Goal: Task Accomplishment & Management: Complete application form

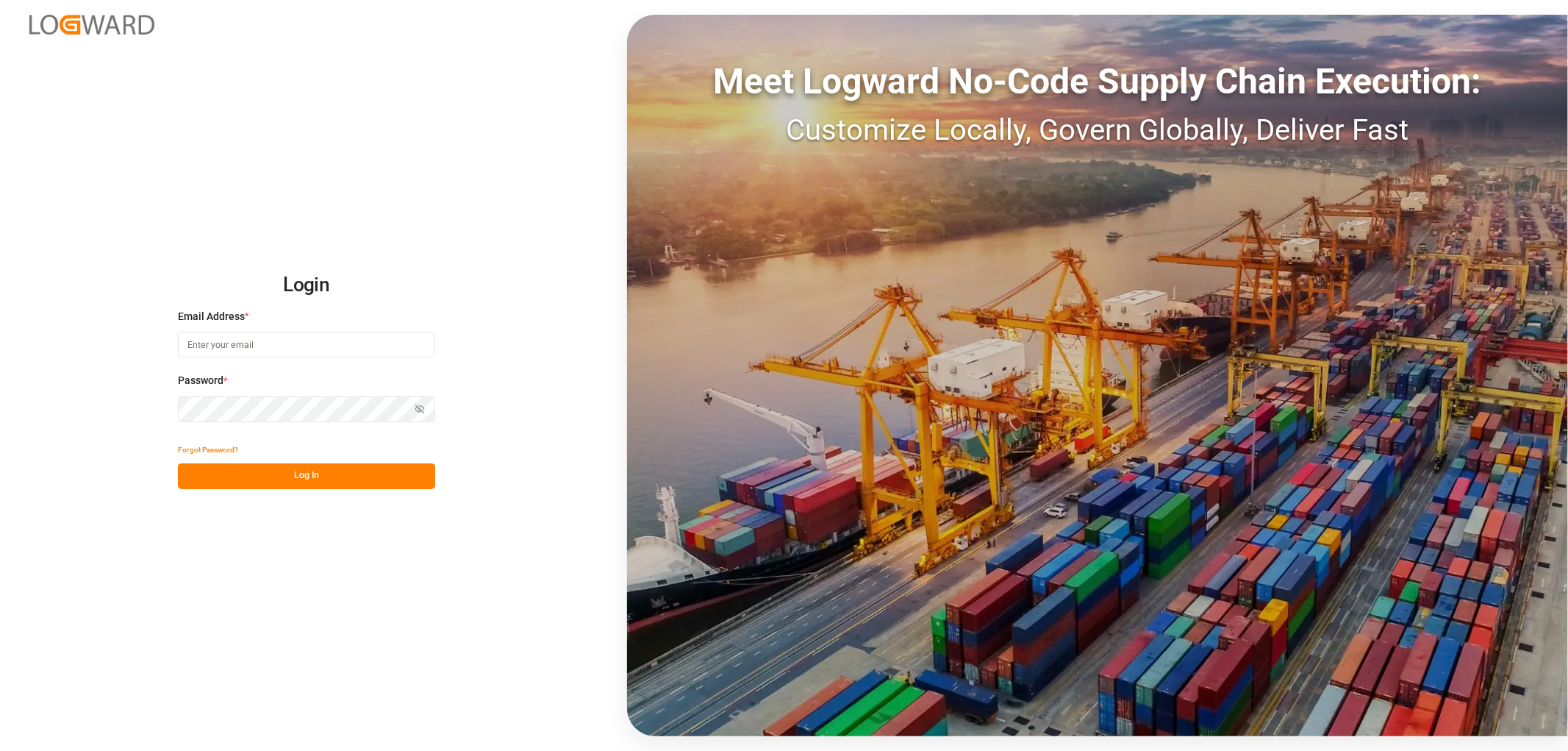
type input "[EMAIL_ADDRESS][PERSON_NAME][DOMAIN_NAME]"
click at [238, 475] on button "Log In" at bounding box center [307, 476] width 258 height 25
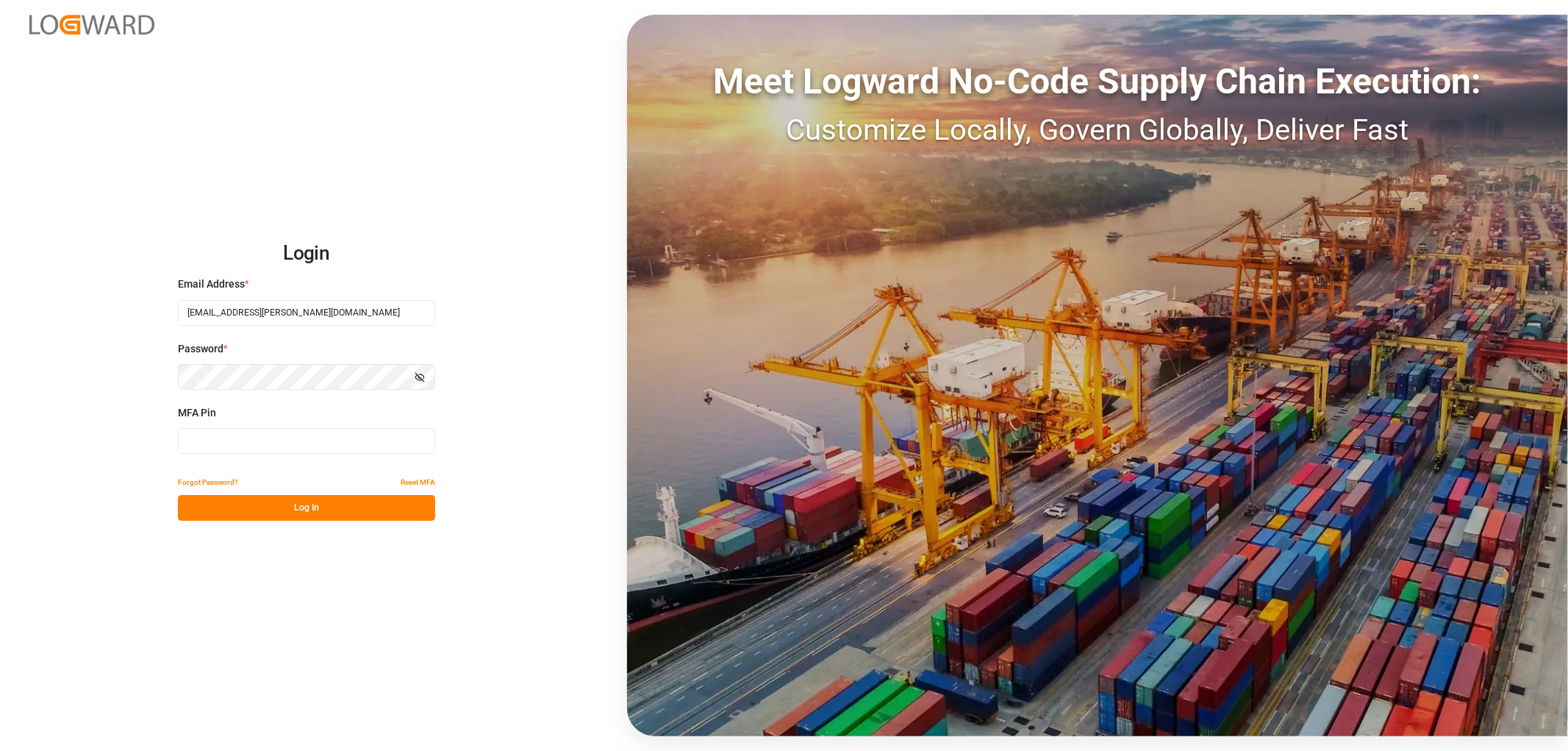
click at [207, 447] on input at bounding box center [307, 441] width 258 height 25
type input "218167"
click at [229, 503] on button "Log In" at bounding box center [307, 508] width 258 height 25
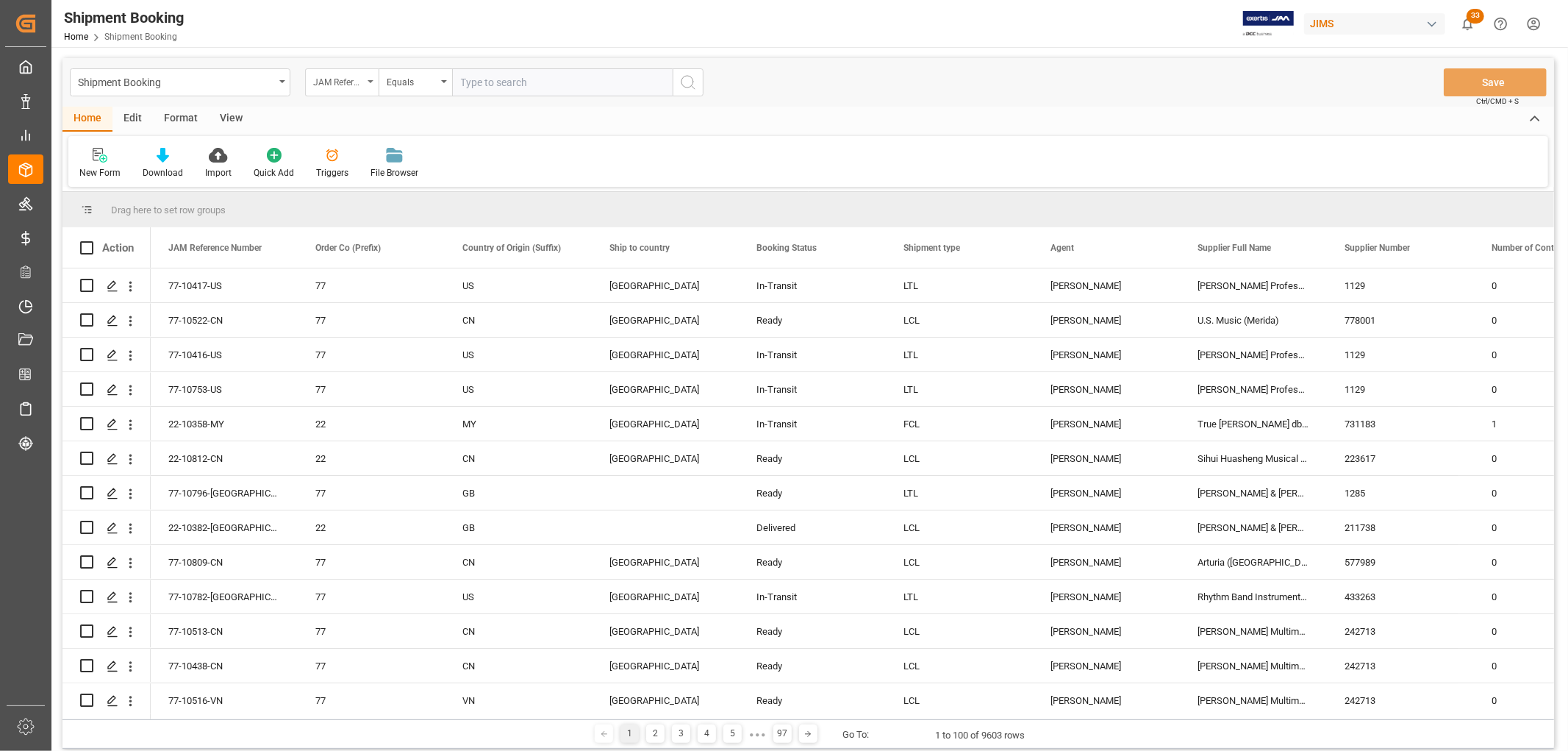
click at [369, 83] on div "JAM Reference Number" at bounding box center [341, 82] width 73 height 28
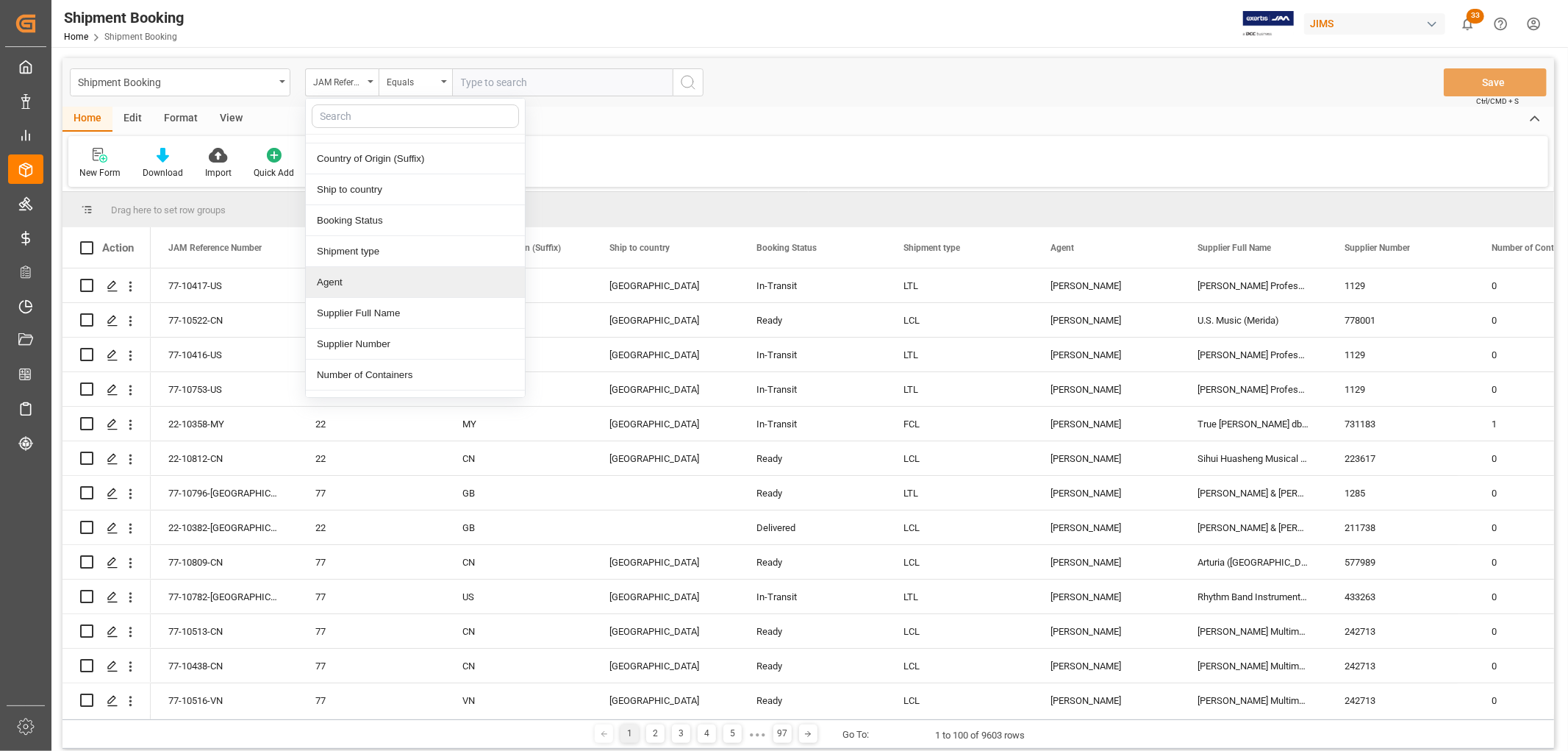
scroll to position [81, 0]
click at [366, 317] on div "Supplier Number" at bounding box center [415, 316] width 219 height 31
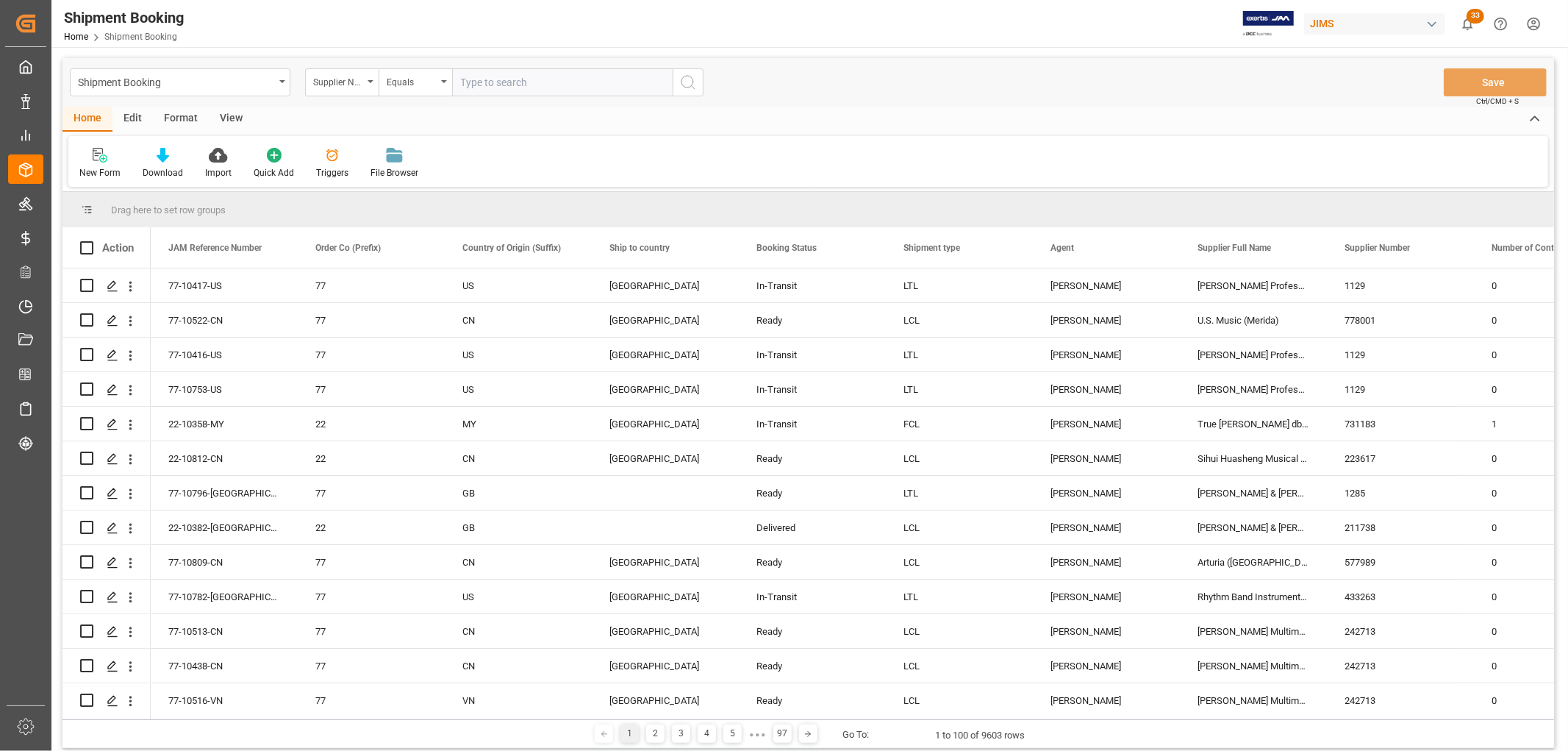
click at [483, 92] on input "text" at bounding box center [562, 82] width 221 height 28
type input "647900"
click at [685, 89] on icon "search button" at bounding box center [688, 82] width 18 height 18
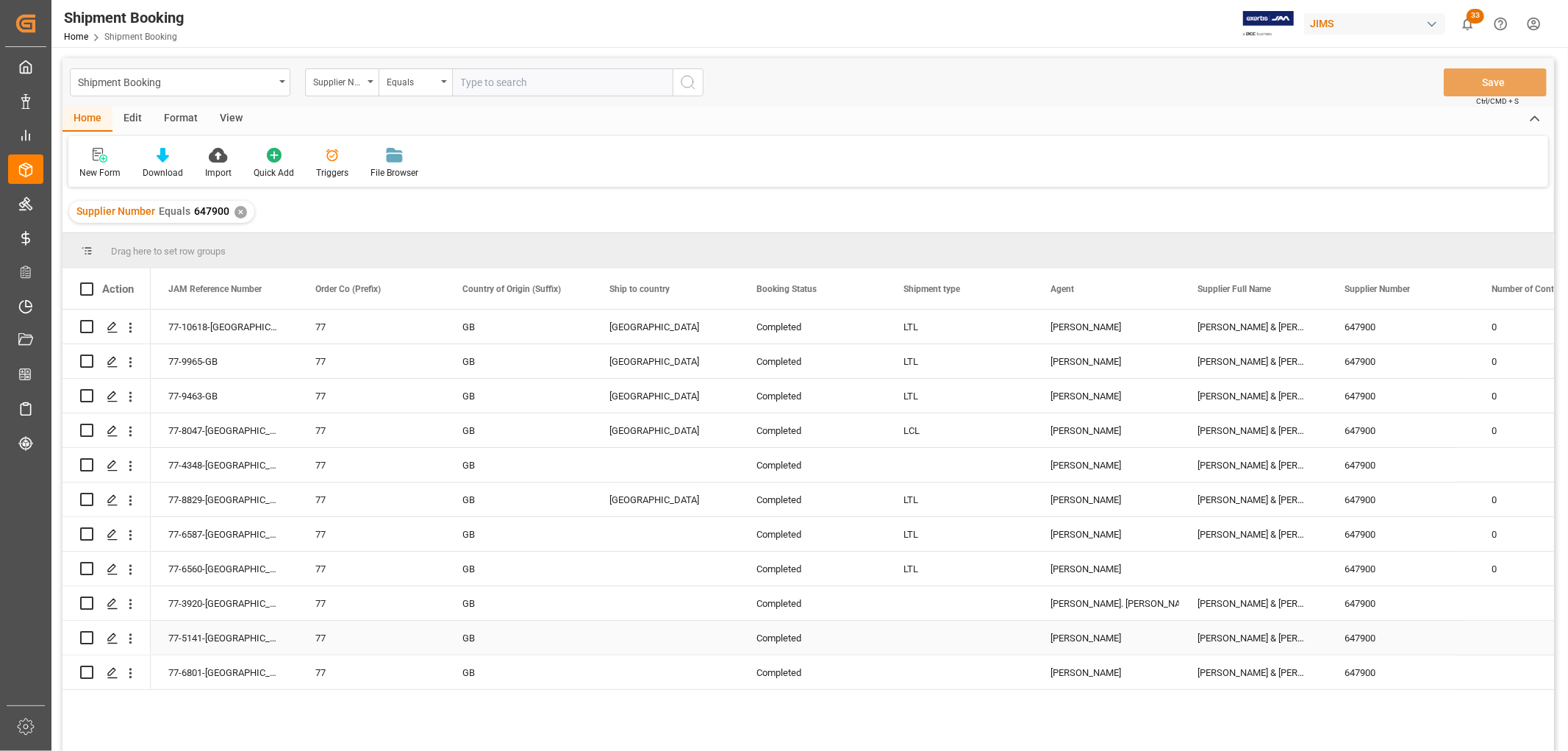
click at [643, 622] on div "Press SPACE to select this row." at bounding box center [665, 637] width 147 height 33
click at [232, 113] on div "View" at bounding box center [231, 119] width 45 height 25
click at [91, 166] on div "Default" at bounding box center [94, 173] width 29 height 14
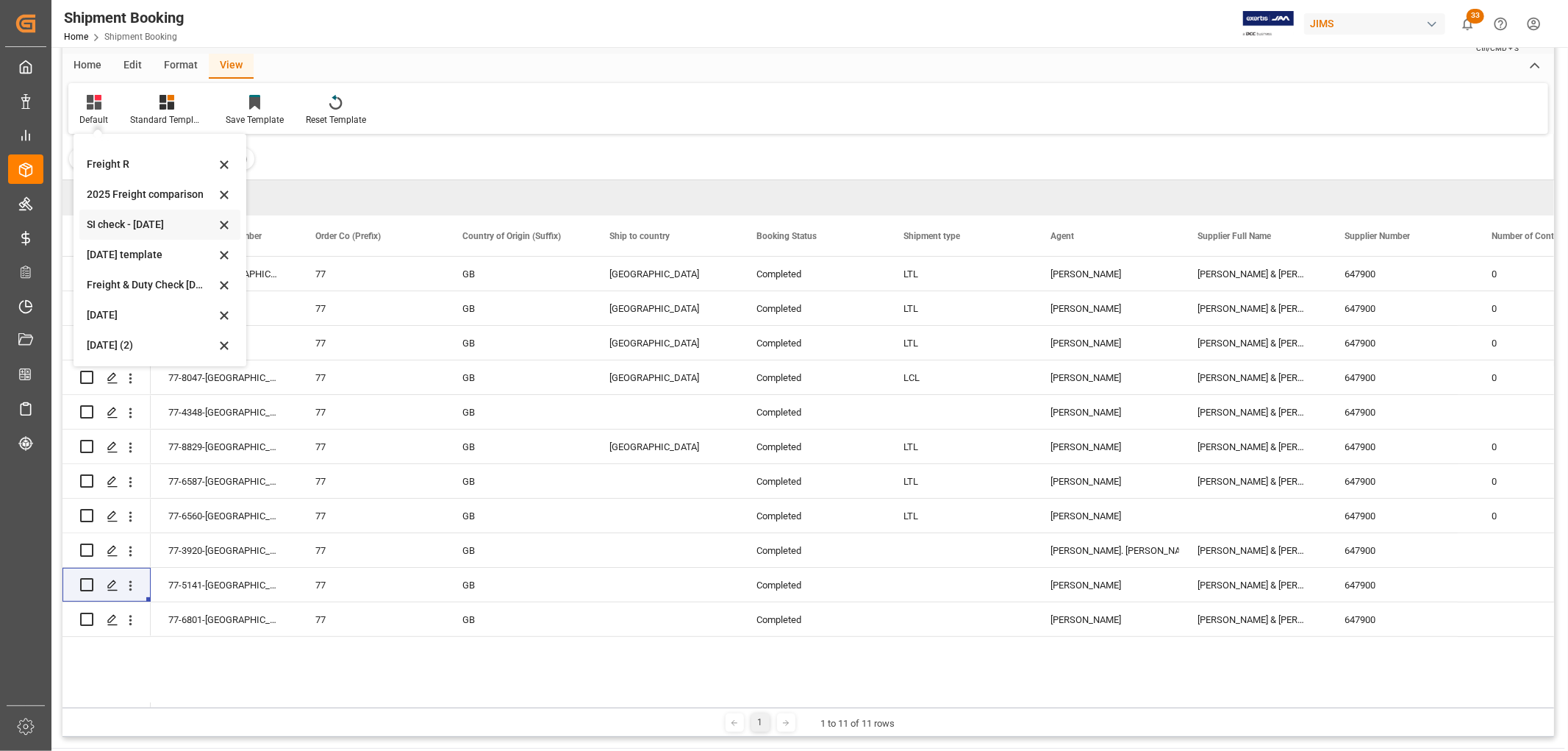
scroll to position [81, 0]
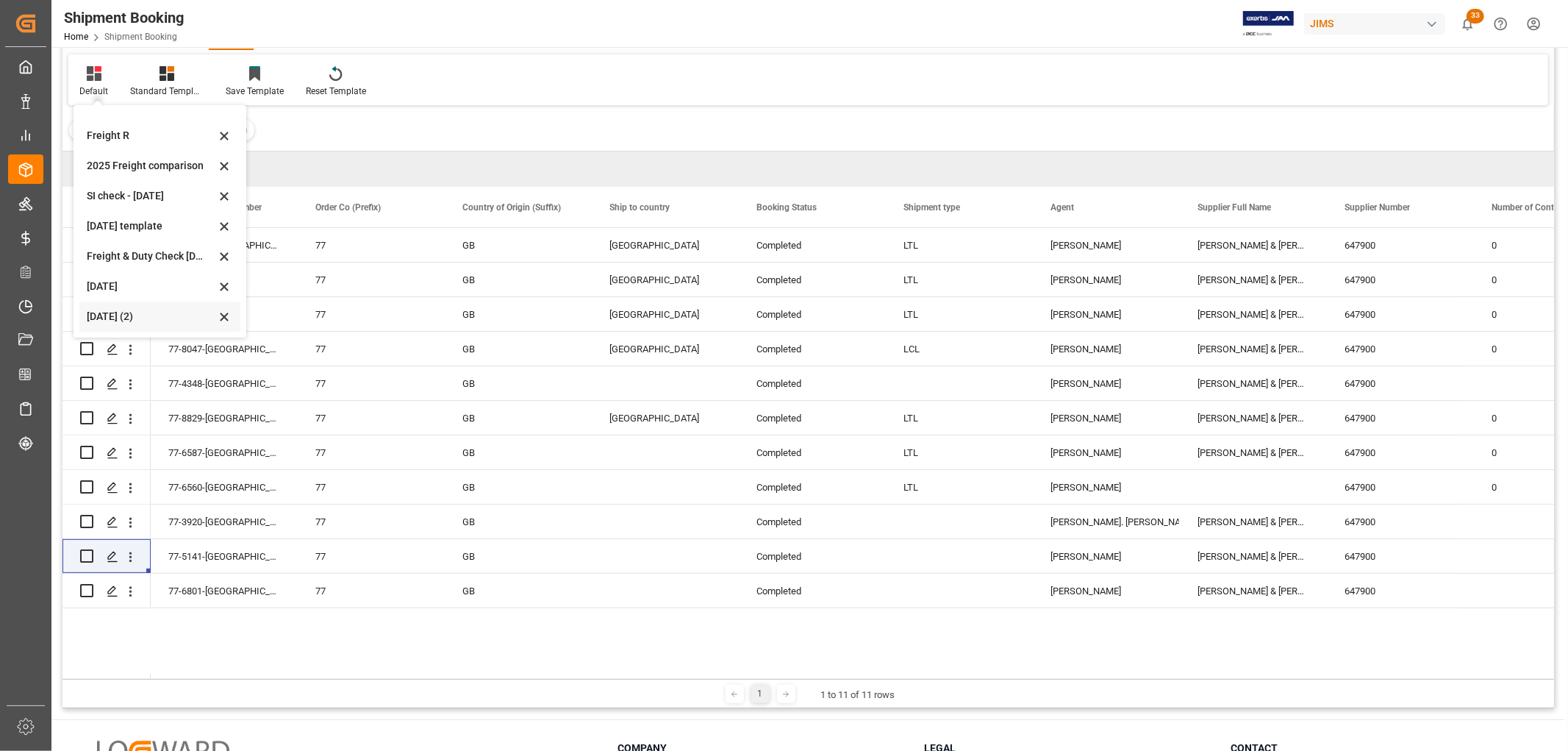
click at [116, 317] on div "[DATE] (2)" at bounding box center [151, 316] width 128 height 15
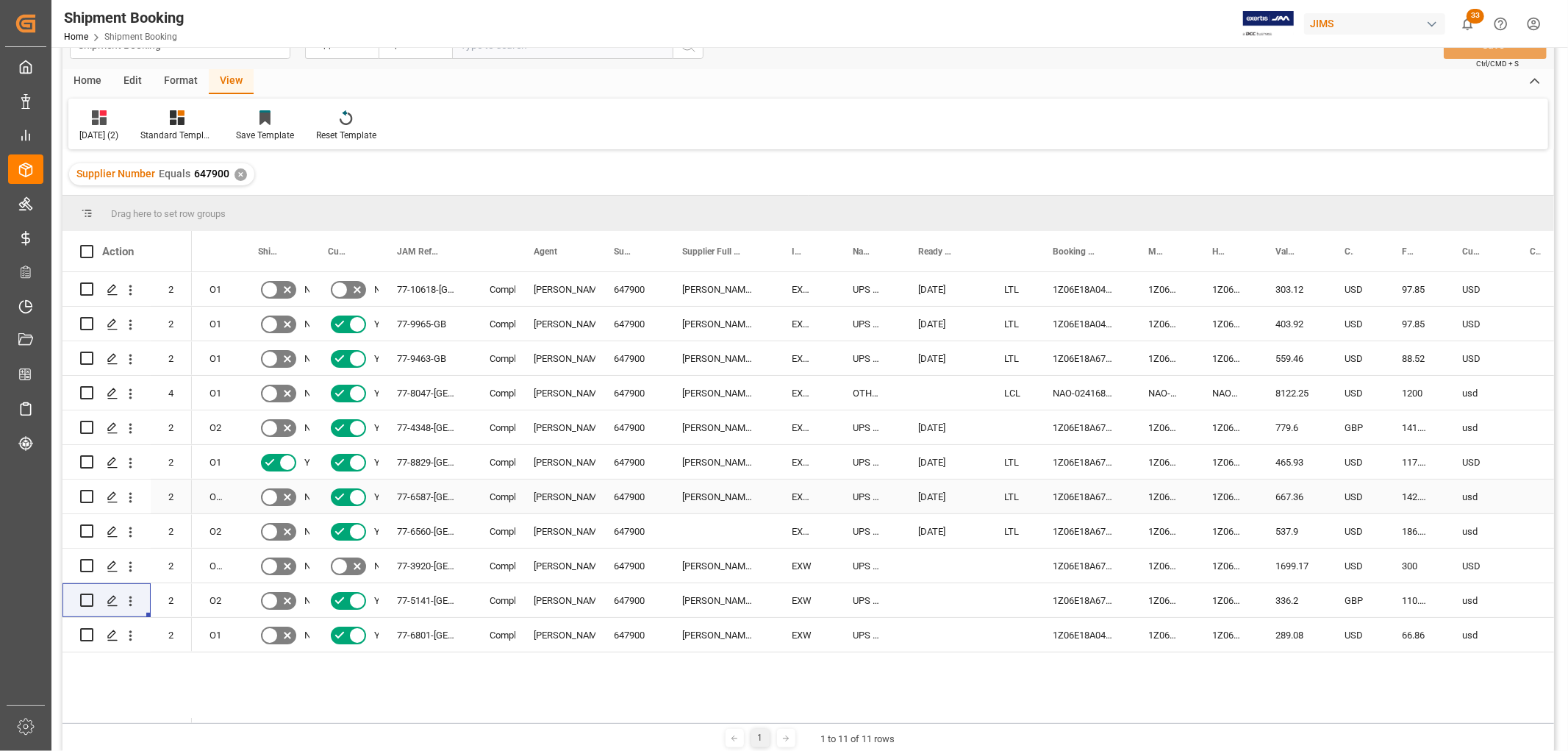
scroll to position [0, 0]
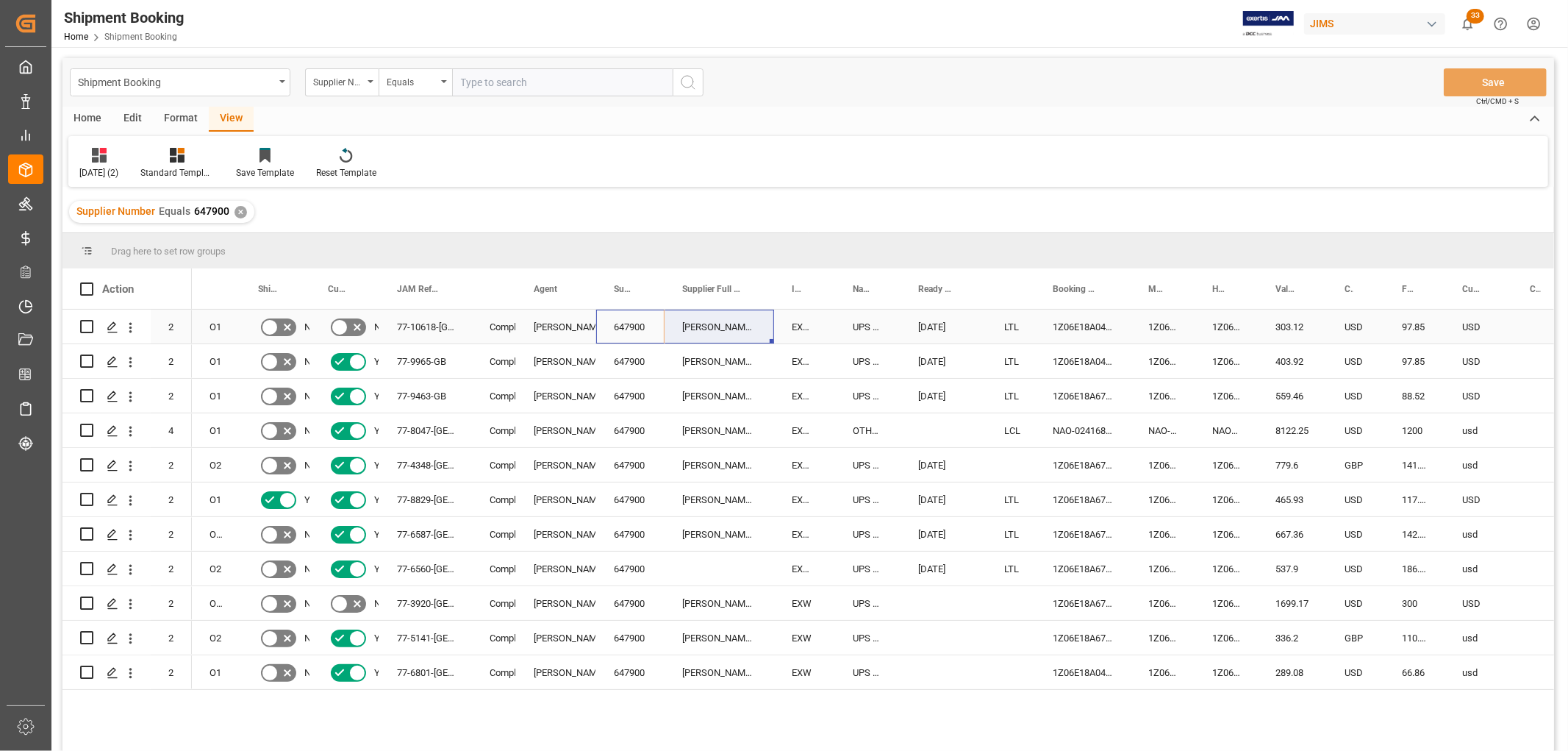
drag, startPoint x: 639, startPoint y: 325, endPoint x: 726, endPoint y: 325, distance: 87.0
click at [968, 627] on div "Press SPACE to select this row." at bounding box center [943, 637] width 86 height 33
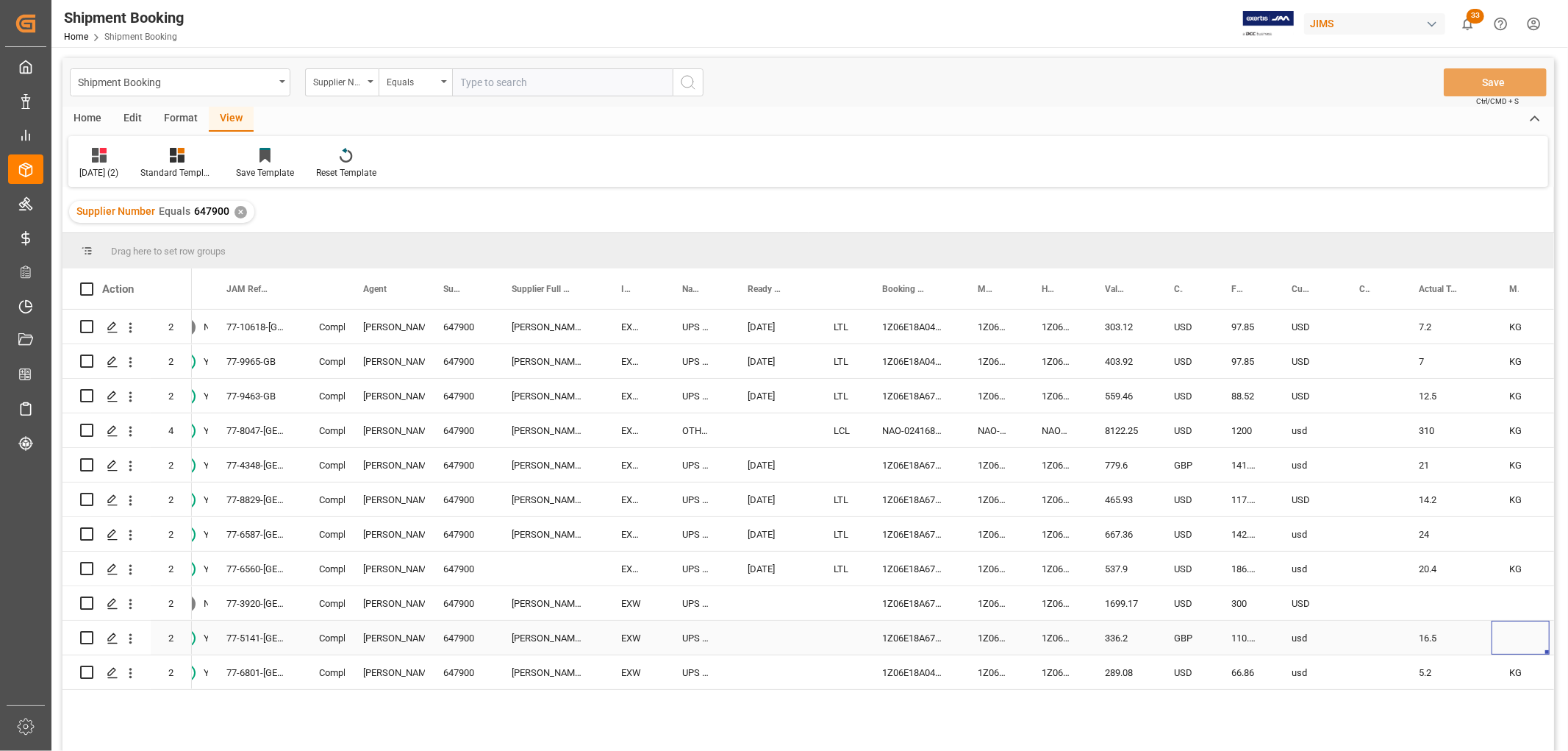
scroll to position [0, 253]
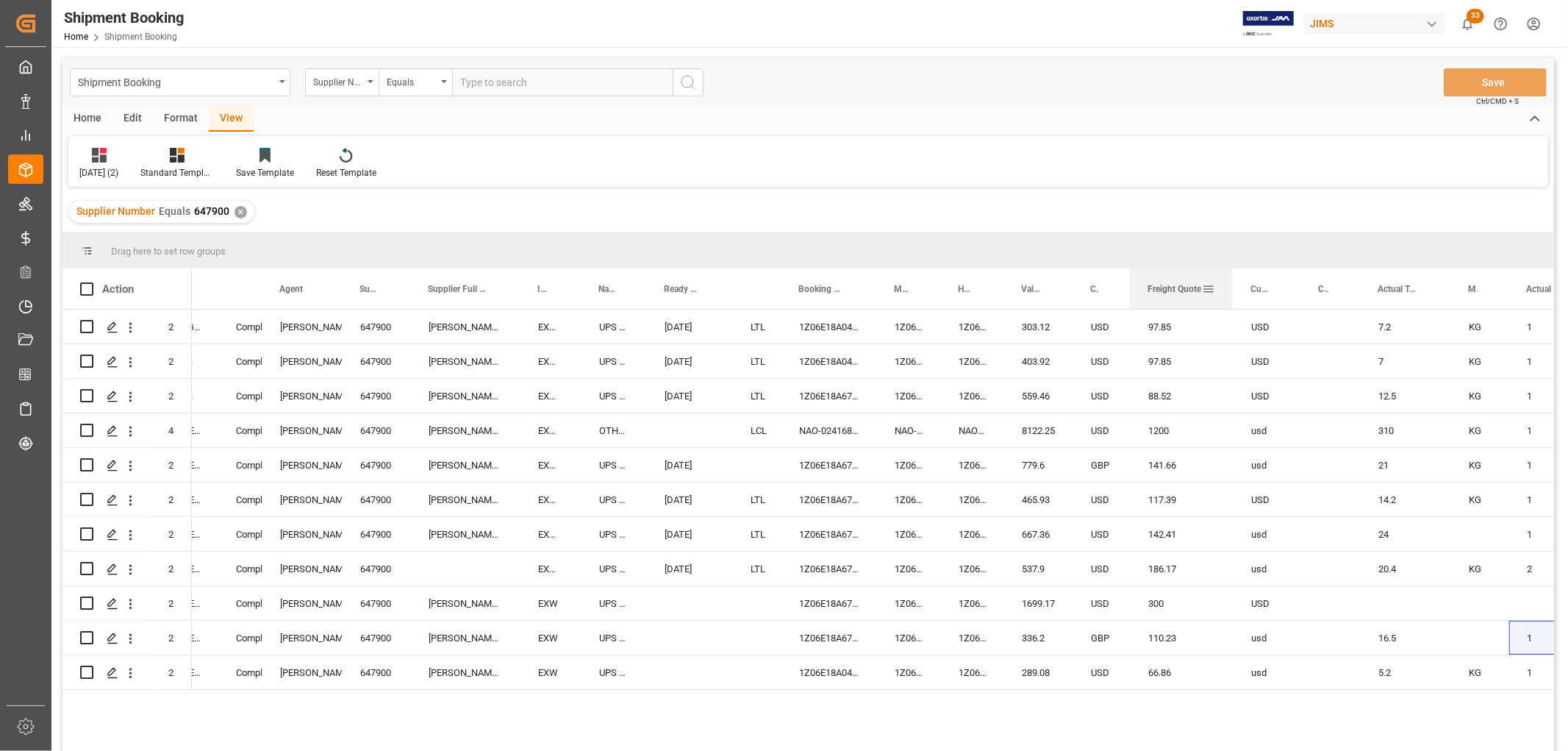
drag, startPoint x: 1189, startPoint y: 278, endPoint x: 1233, endPoint y: 308, distance: 53.3
click at [1233, 308] on div at bounding box center [1233, 289] width 6 height 41
click at [691, 613] on div "Press SPACE to select this row." at bounding box center [689, 603] width 86 height 33
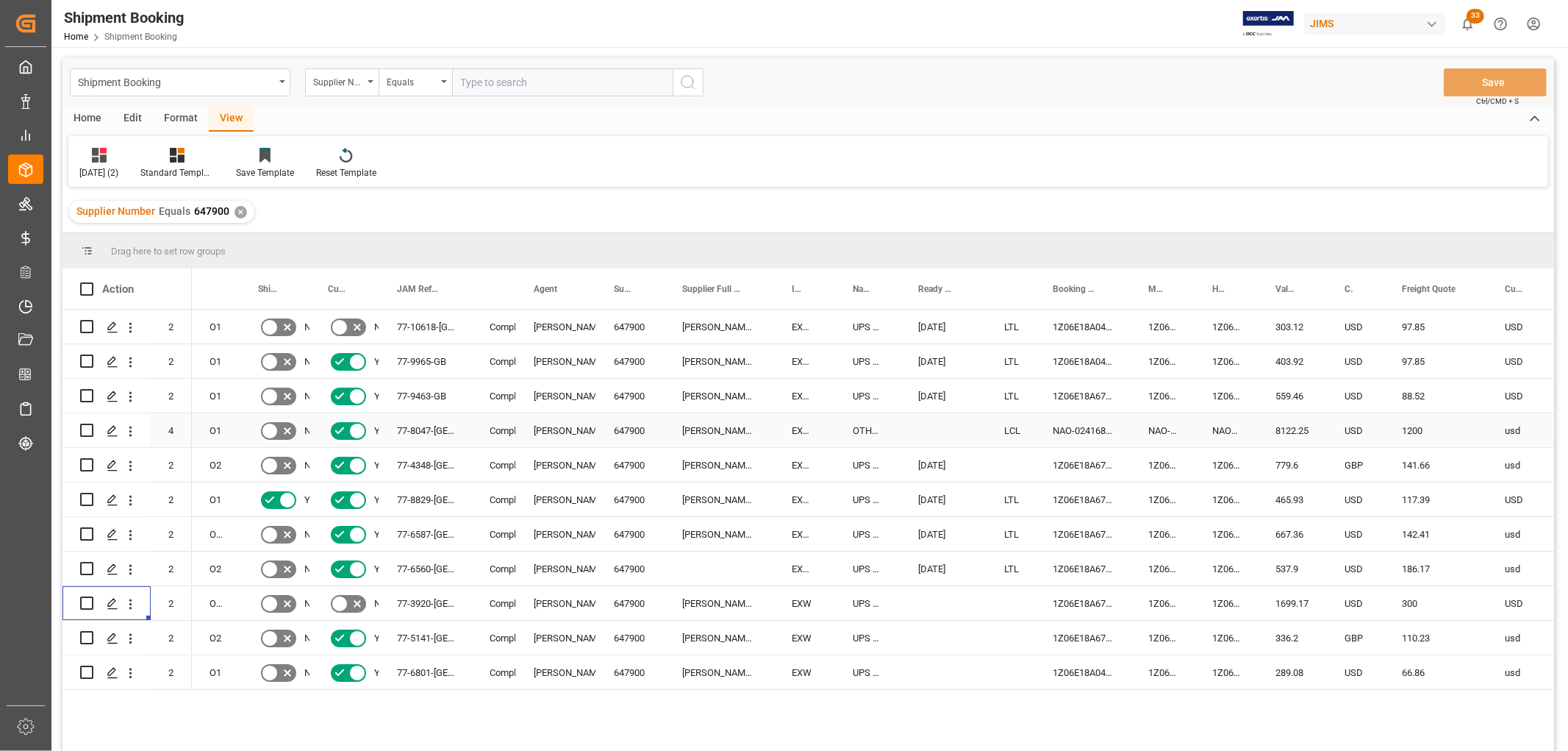
click at [435, 427] on div "77-8047-[GEOGRAPHIC_DATA]" at bounding box center [425, 430] width 92 height 33
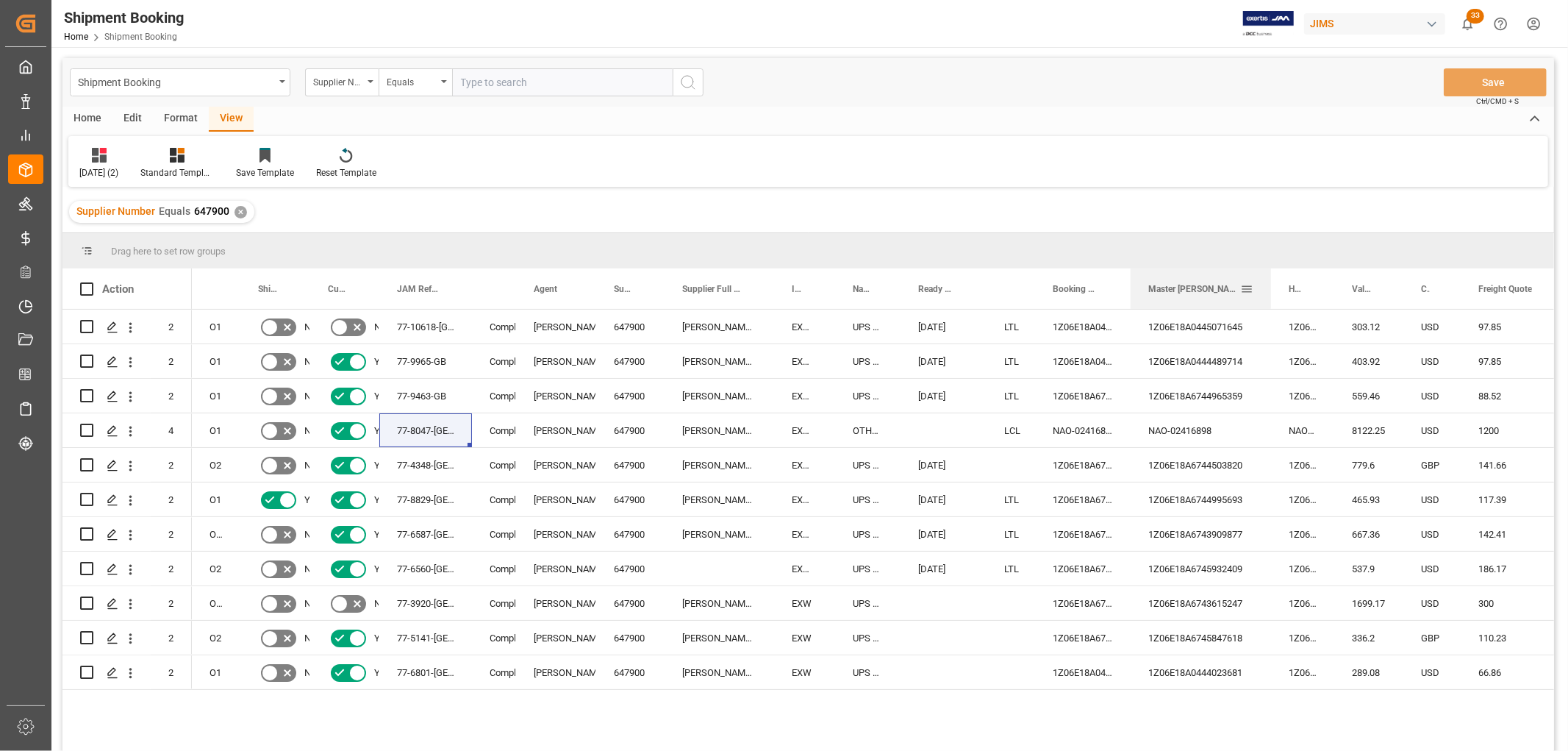
drag, startPoint x: 1194, startPoint y: 281, endPoint x: 1270, endPoint y: 293, distance: 76.9
click at [1270, 293] on div at bounding box center [1270, 289] width 6 height 41
drag, startPoint x: 628, startPoint y: 320, endPoint x: 702, endPoint y: 320, distance: 74.0
click at [430, 428] on div "77-8047-[GEOGRAPHIC_DATA]" at bounding box center [425, 430] width 92 height 33
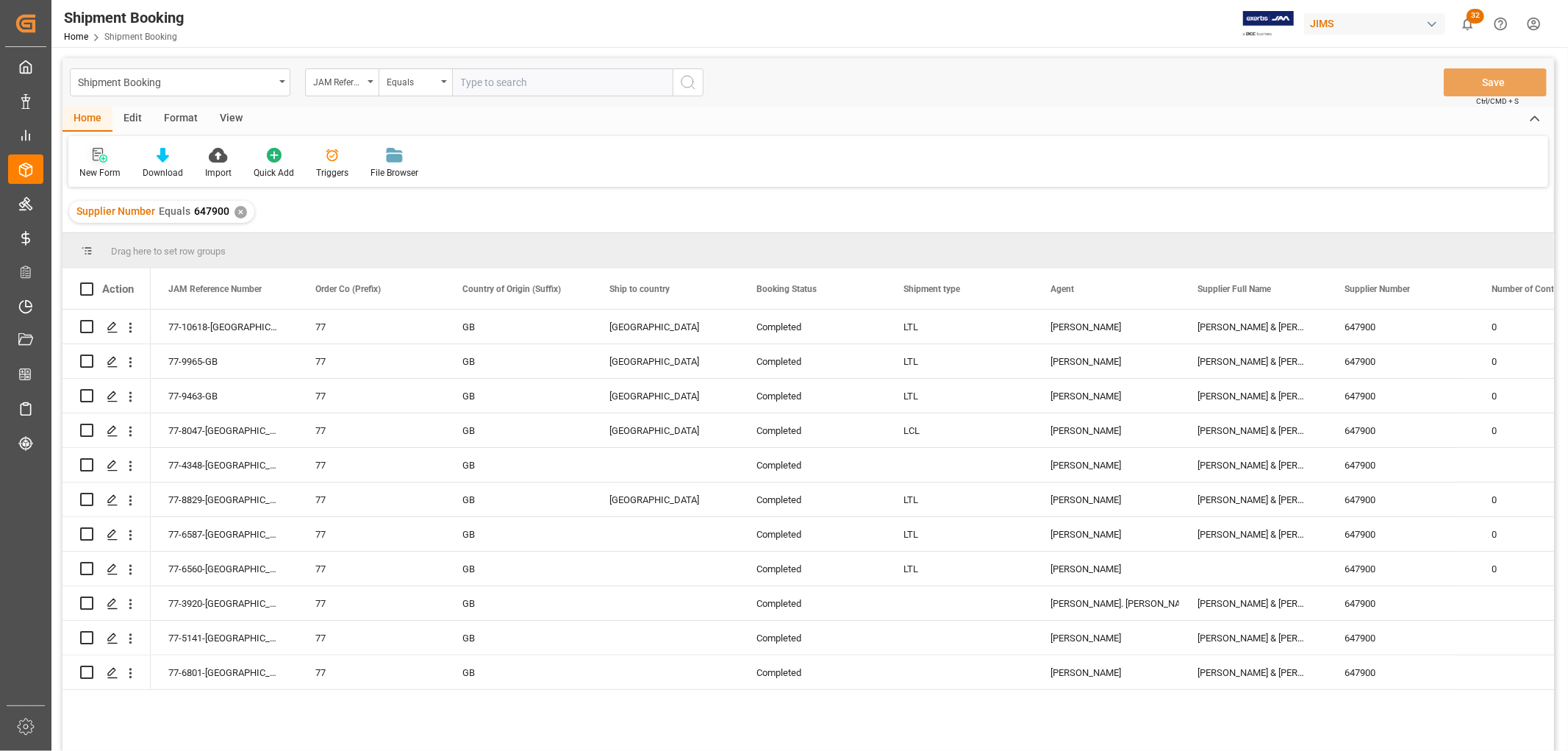
click at [108, 167] on div "New Form" at bounding box center [100, 173] width 42 height 14
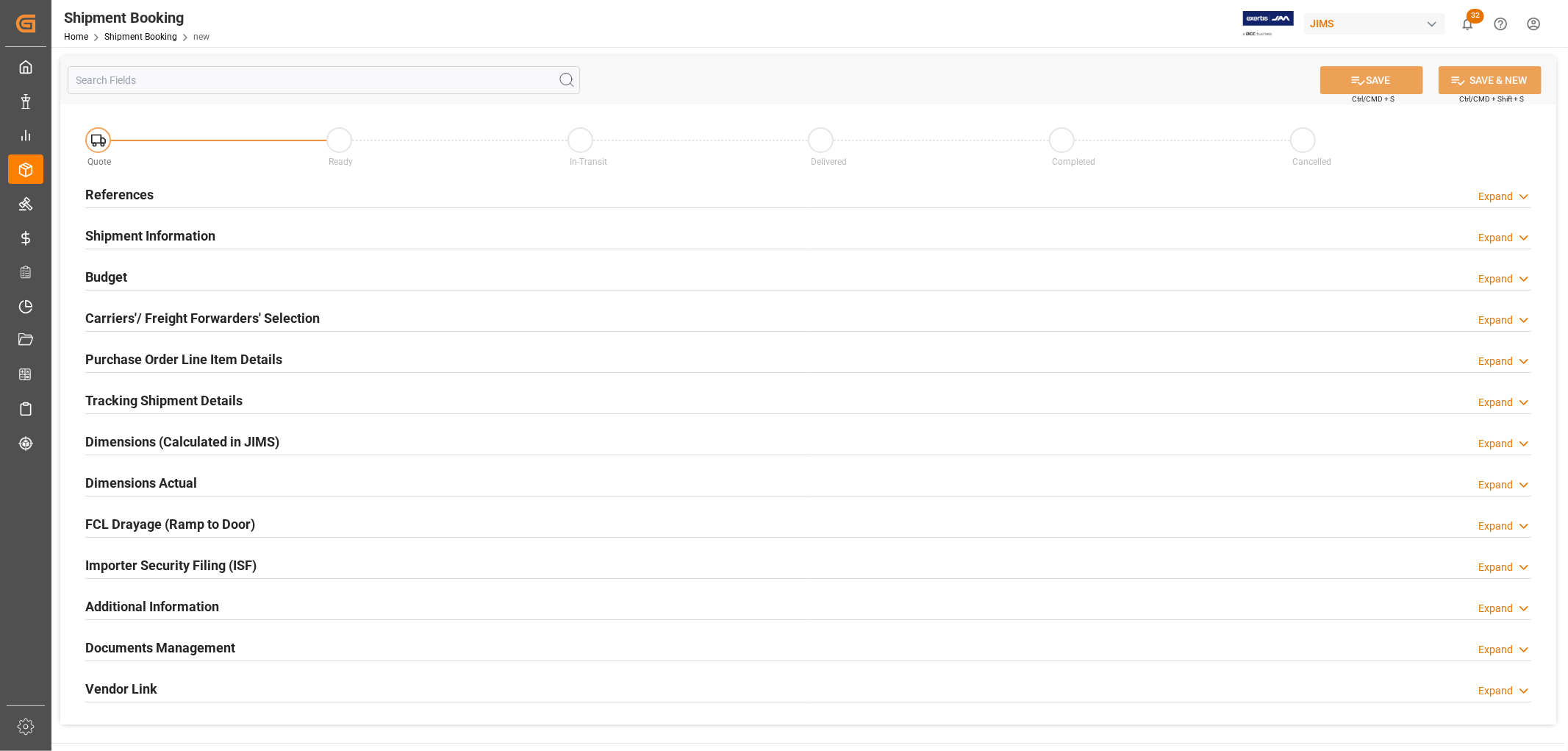
click at [107, 191] on h2 "References" at bounding box center [119, 195] width 69 height 20
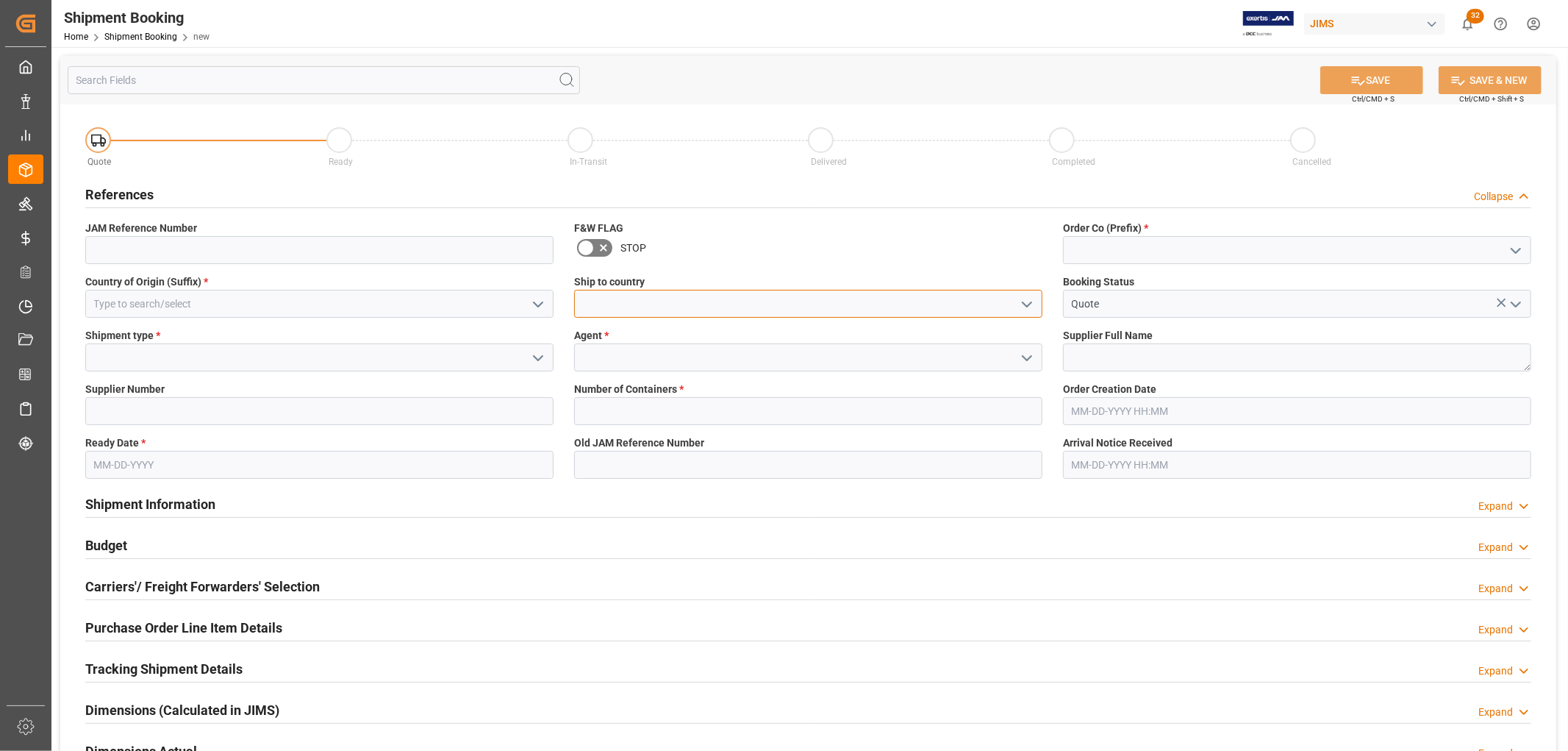
click at [650, 298] on input at bounding box center [808, 303] width 468 height 28
type input "[GEOGRAPHIC_DATA]"
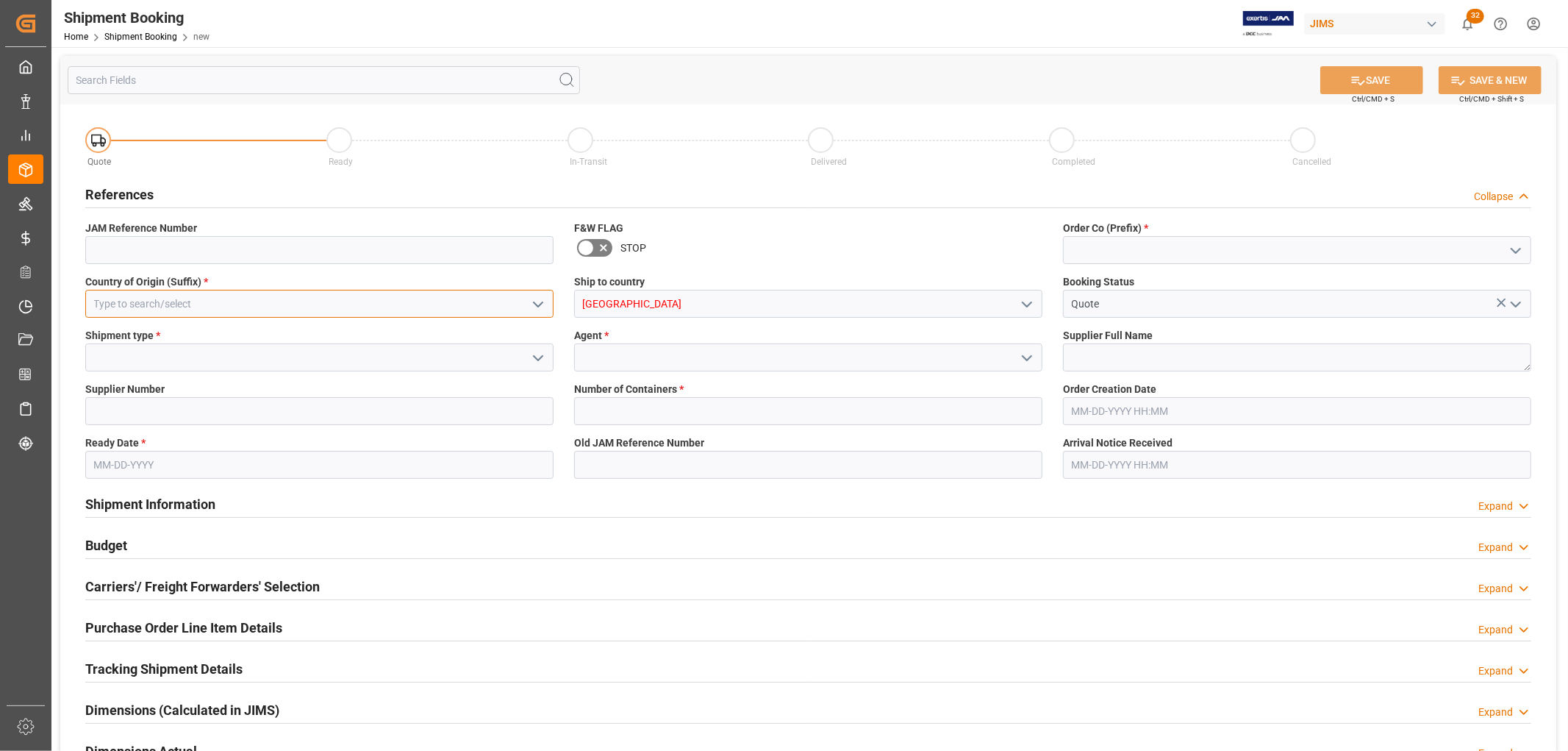
type input "[GEOGRAPHIC_DATA]"
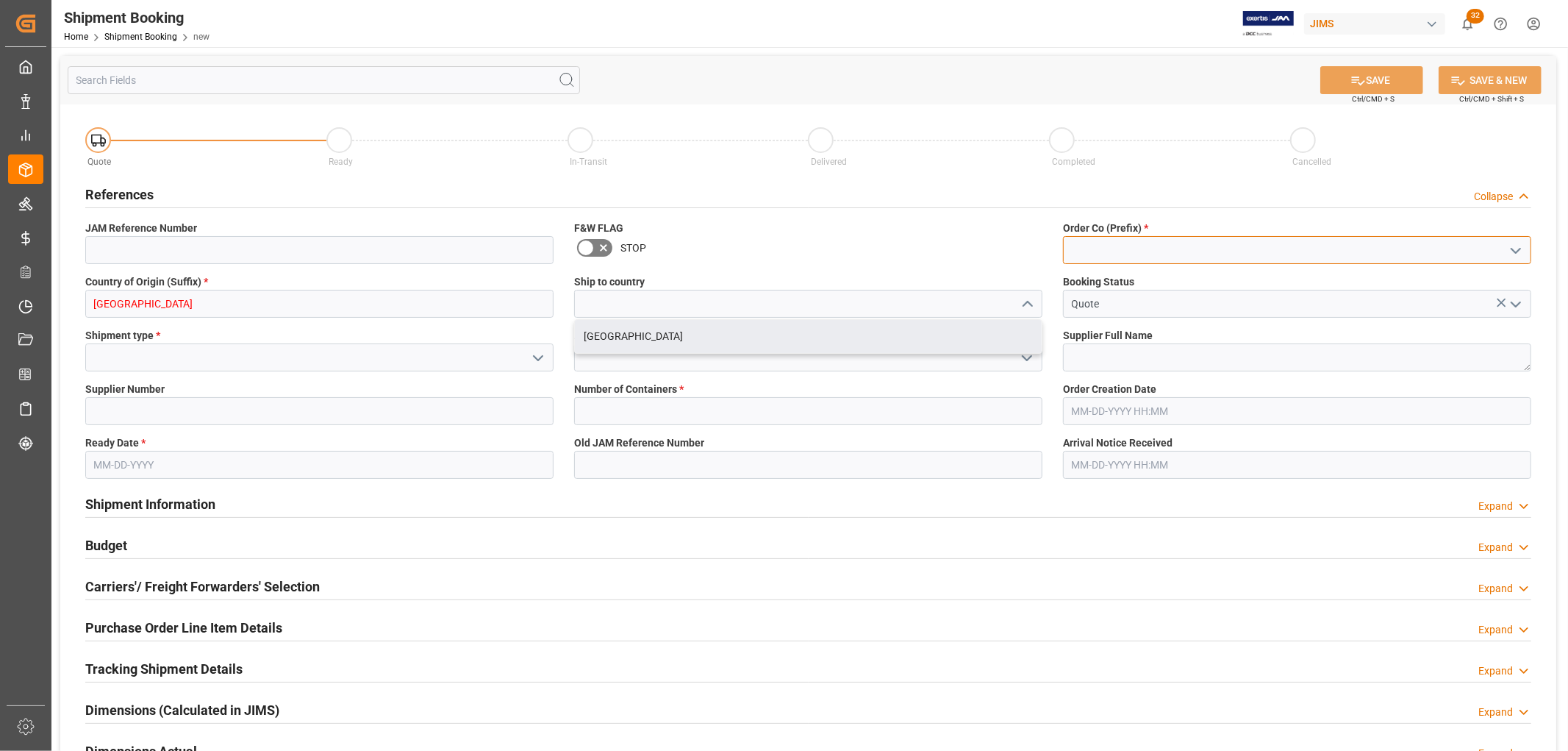
click at [1127, 251] on input at bounding box center [1298, 250] width 468 height 28
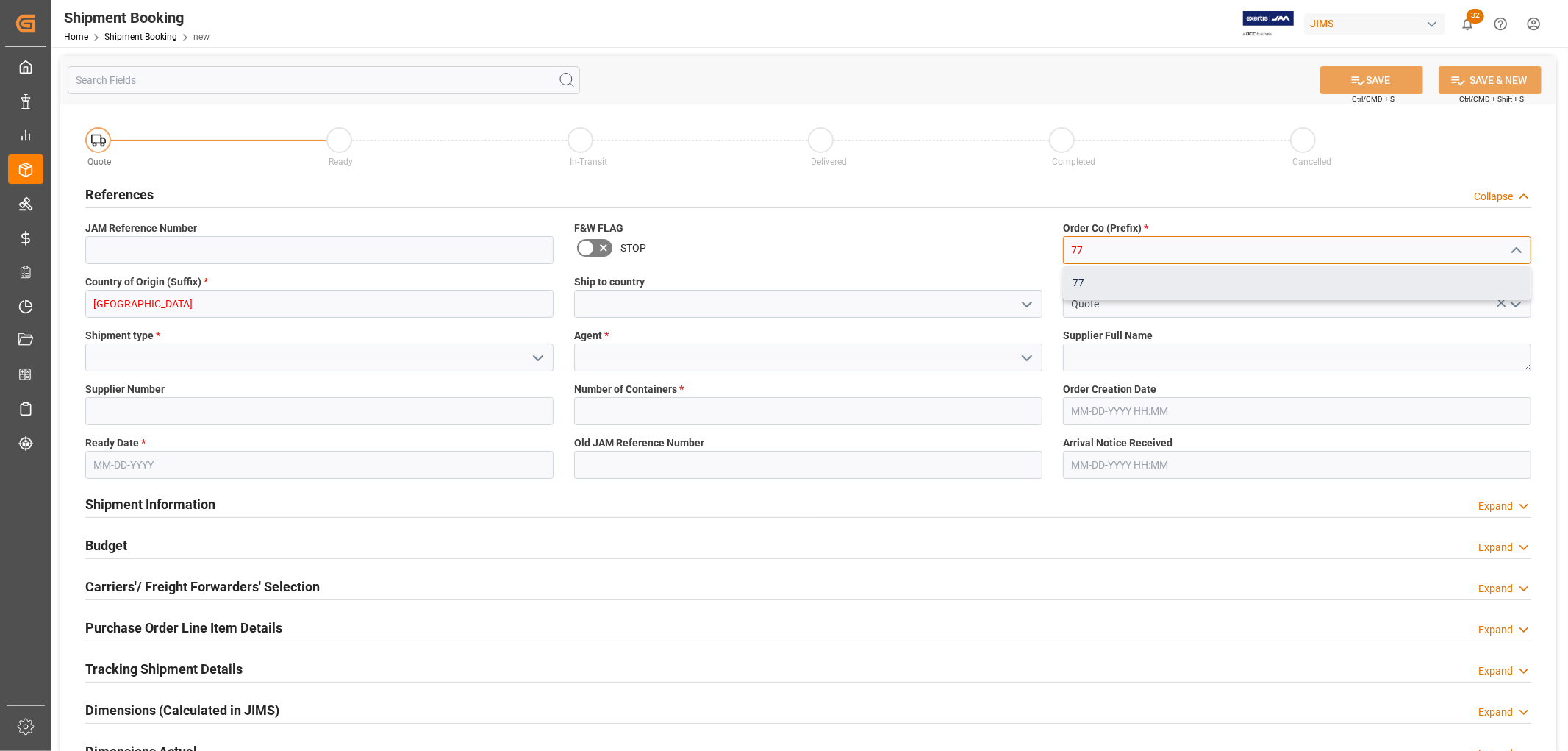
click at [1099, 285] on div "77" at bounding box center [1297, 282] width 467 height 33
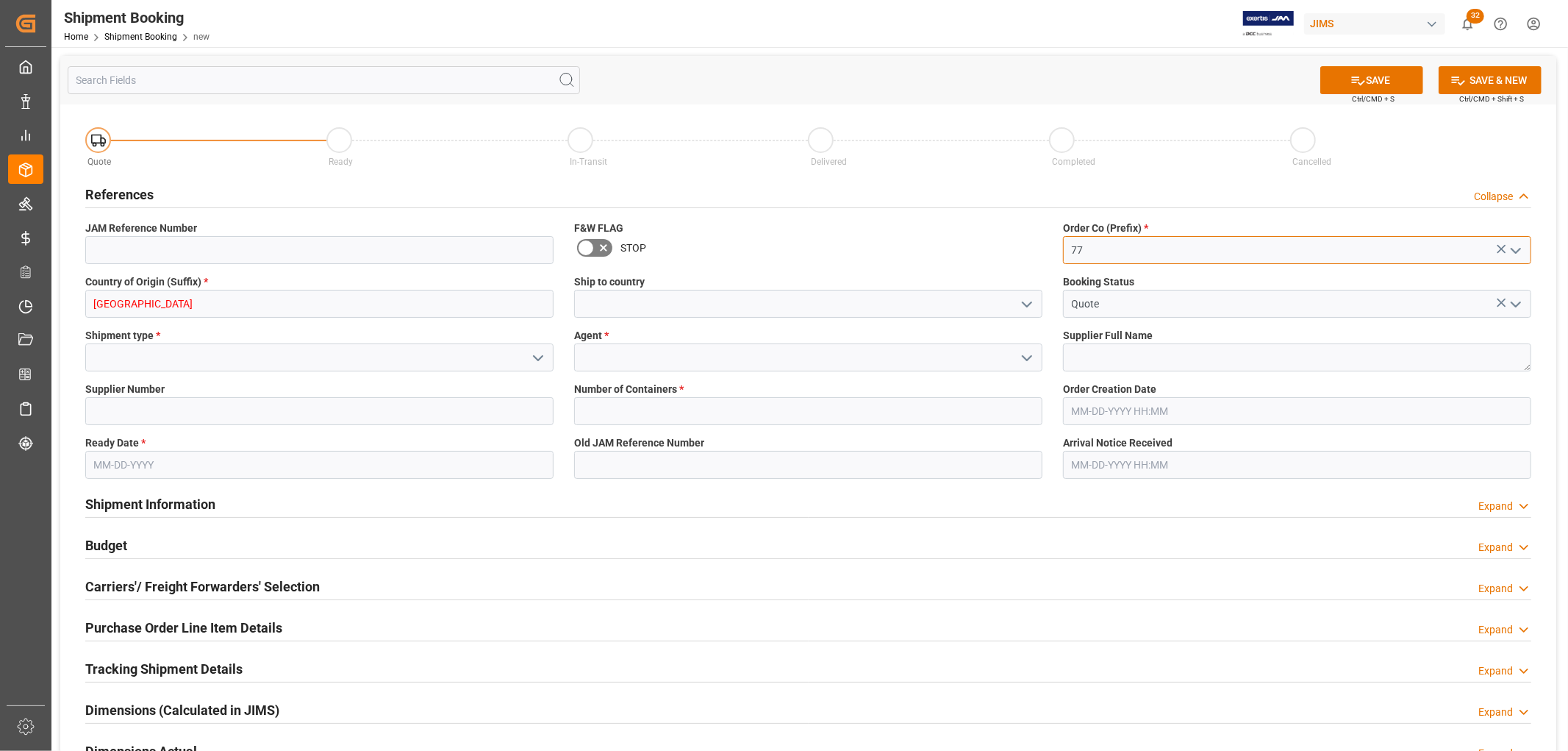
type input "77"
click at [148, 356] on input at bounding box center [319, 357] width 468 height 28
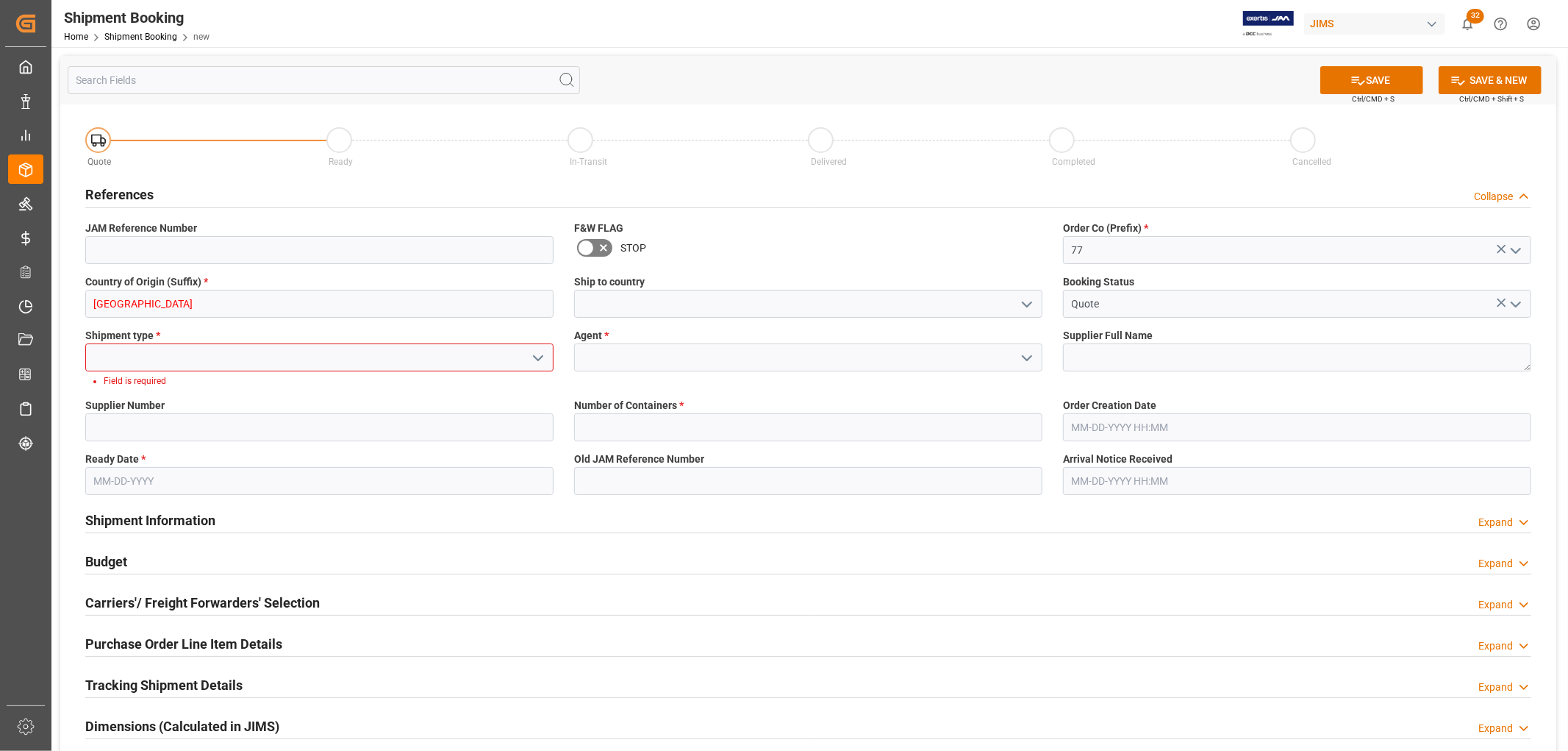
click at [537, 358] on polyline "open menu" at bounding box center [538, 357] width 9 height 5
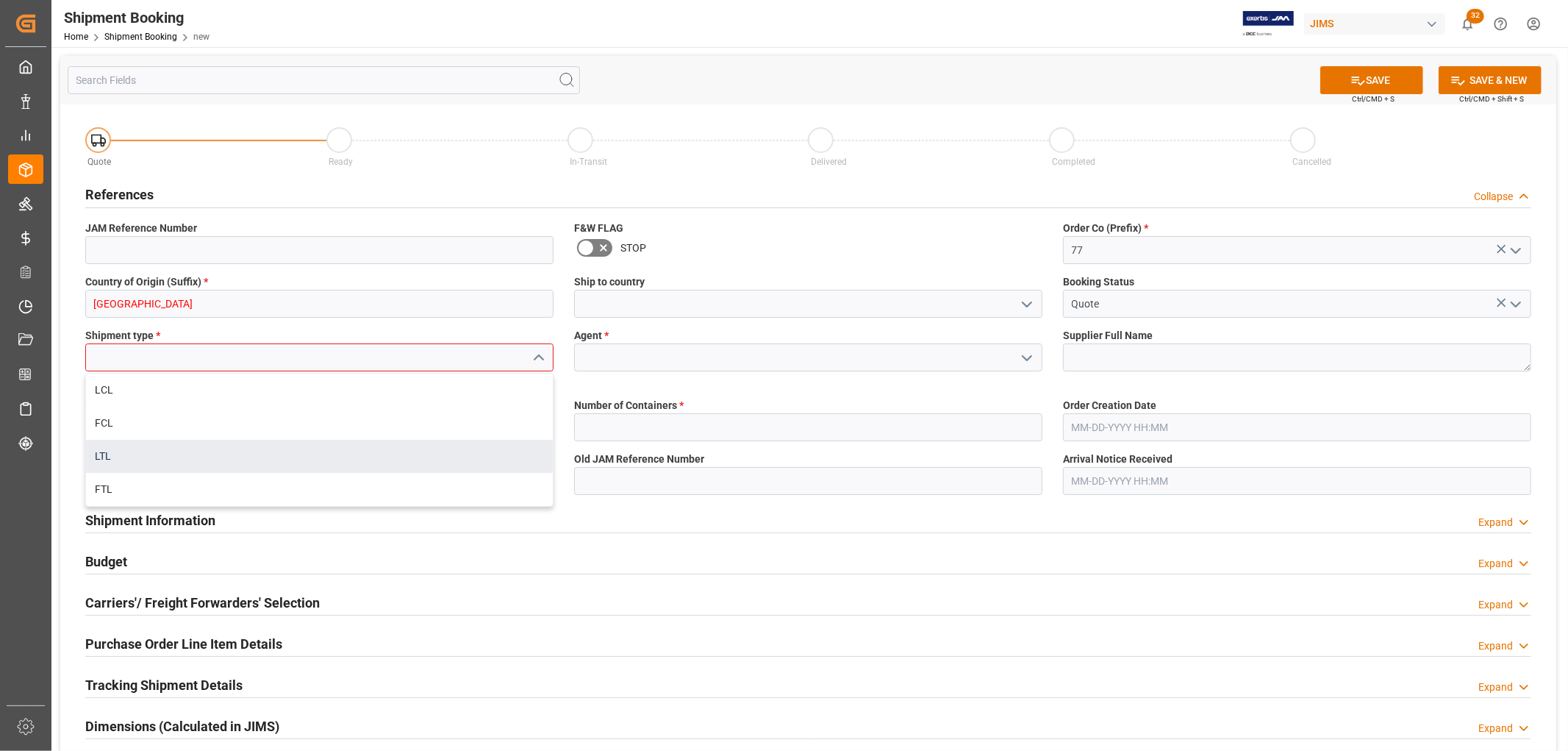
click at [118, 449] on div "LTL" at bounding box center [319, 456] width 467 height 33
type input "LTL"
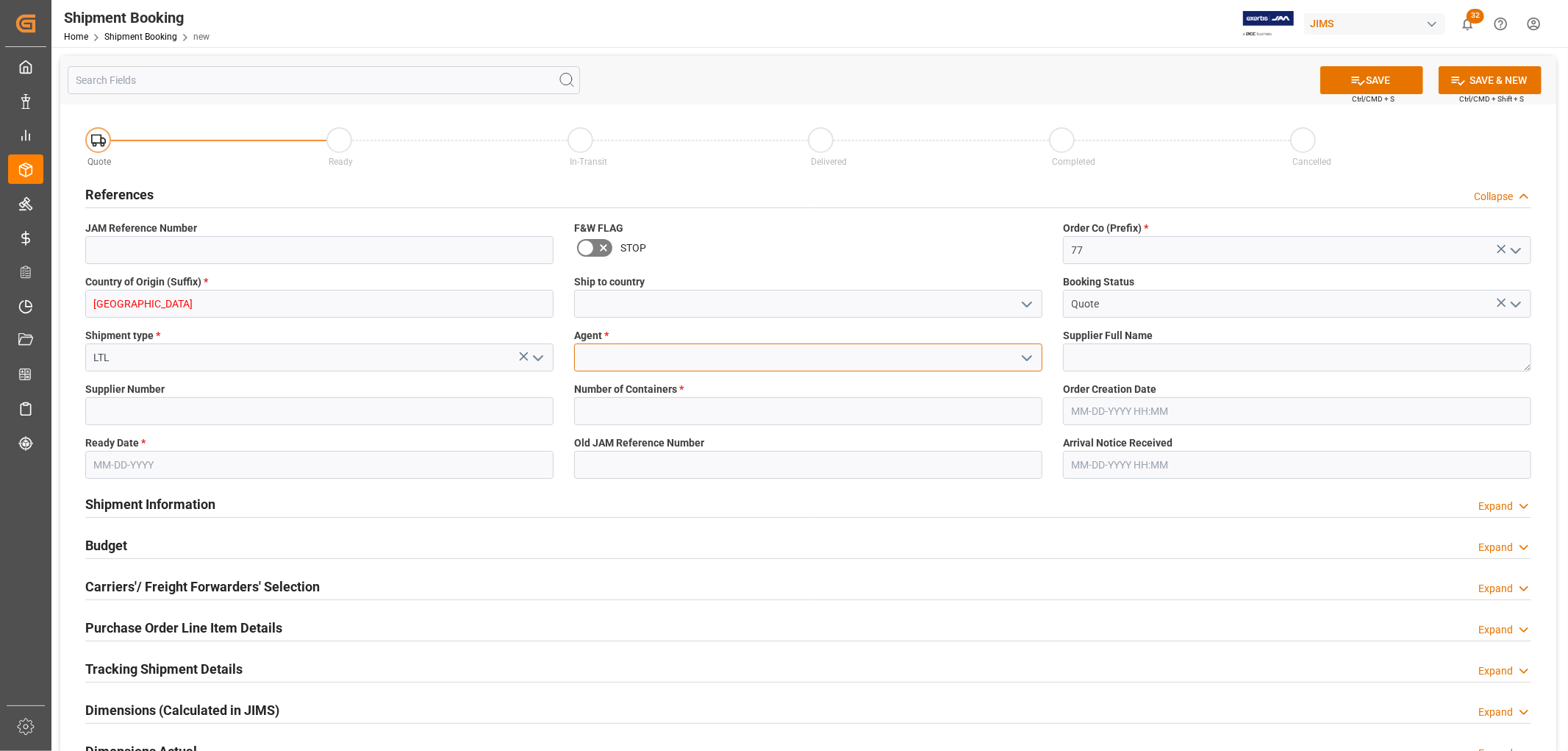
click at [648, 359] on input at bounding box center [808, 357] width 468 height 28
click at [634, 390] on div "[PERSON_NAME]" at bounding box center [808, 390] width 467 height 33
type input "[PERSON_NAME]"
click at [165, 411] on input at bounding box center [319, 411] width 468 height 28
paste input "647900 Barnes & Mullins"
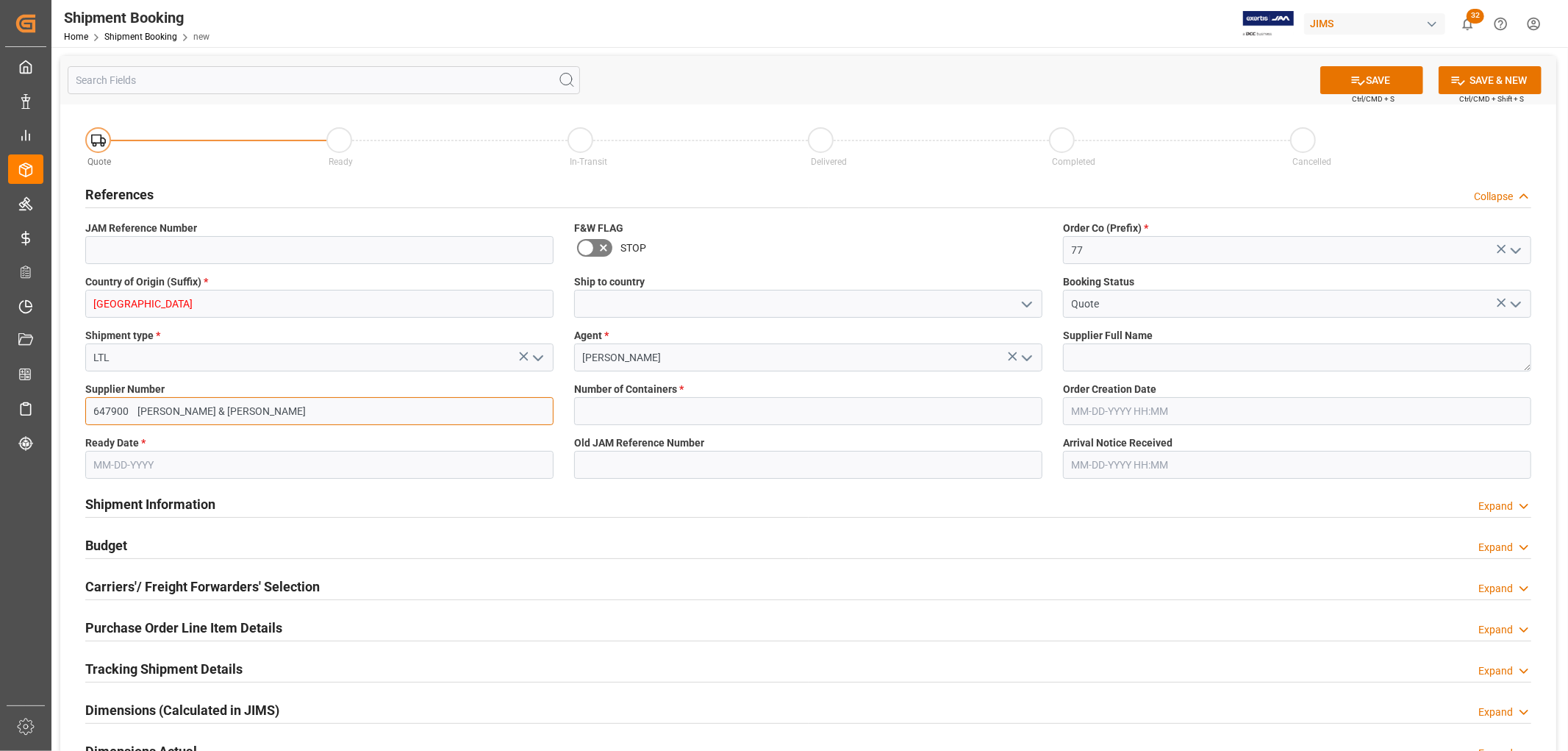
drag, startPoint x: 136, startPoint y: 414, endPoint x: 231, endPoint y: 414, distance: 95.0
click at [231, 414] on input "647900 Barnes & Mullins" at bounding box center [319, 411] width 468 height 28
type input "647900"
click at [1115, 357] on textarea at bounding box center [1298, 357] width 468 height 28
paste textarea "[PERSON_NAME] & [PERSON_NAME]"
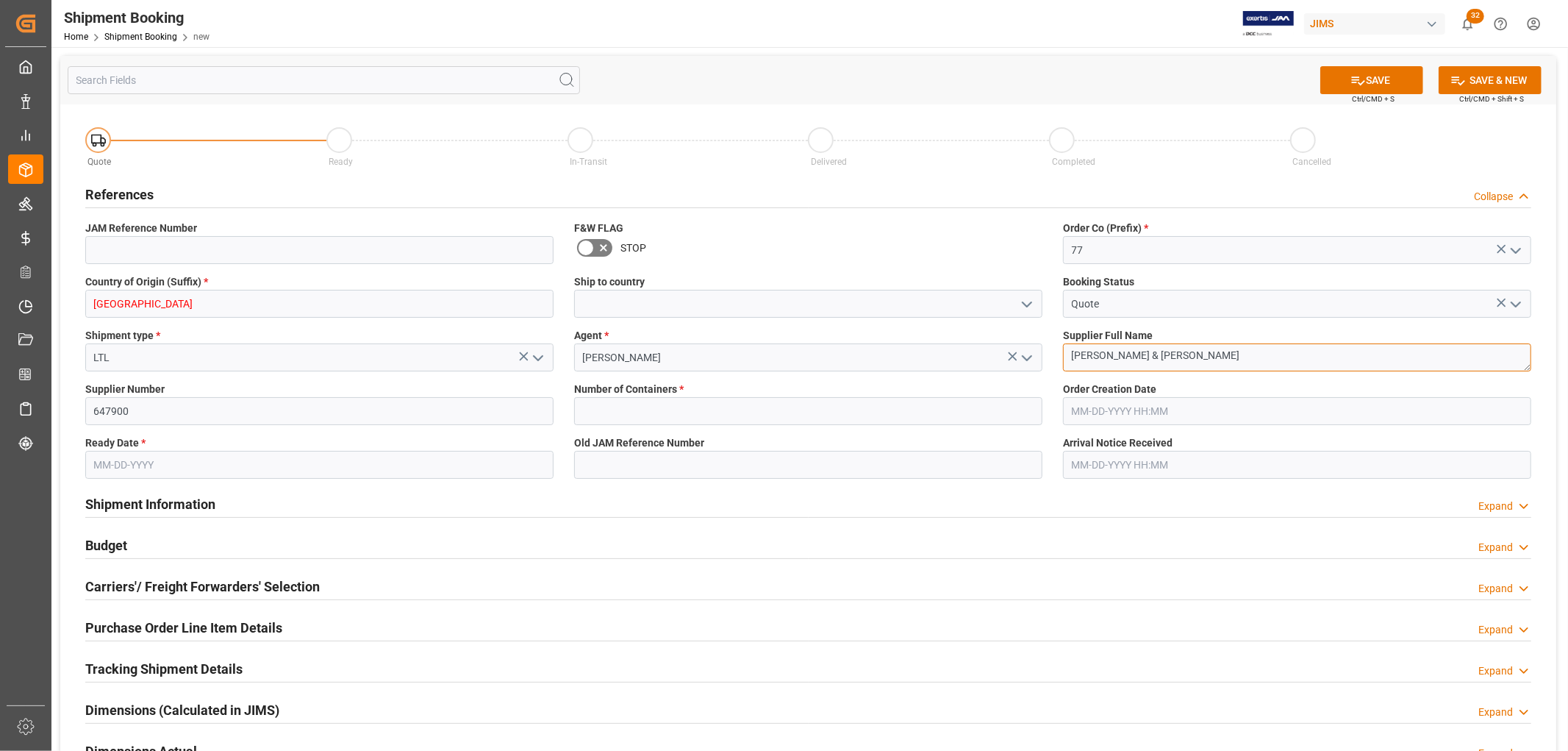
type textarea "[PERSON_NAME] & [PERSON_NAME]"
click at [612, 406] on input "text" at bounding box center [808, 411] width 468 height 28
type input "0"
click at [622, 305] on input at bounding box center [808, 303] width 468 height 28
type input "[GEOGRAPHIC_DATA]"
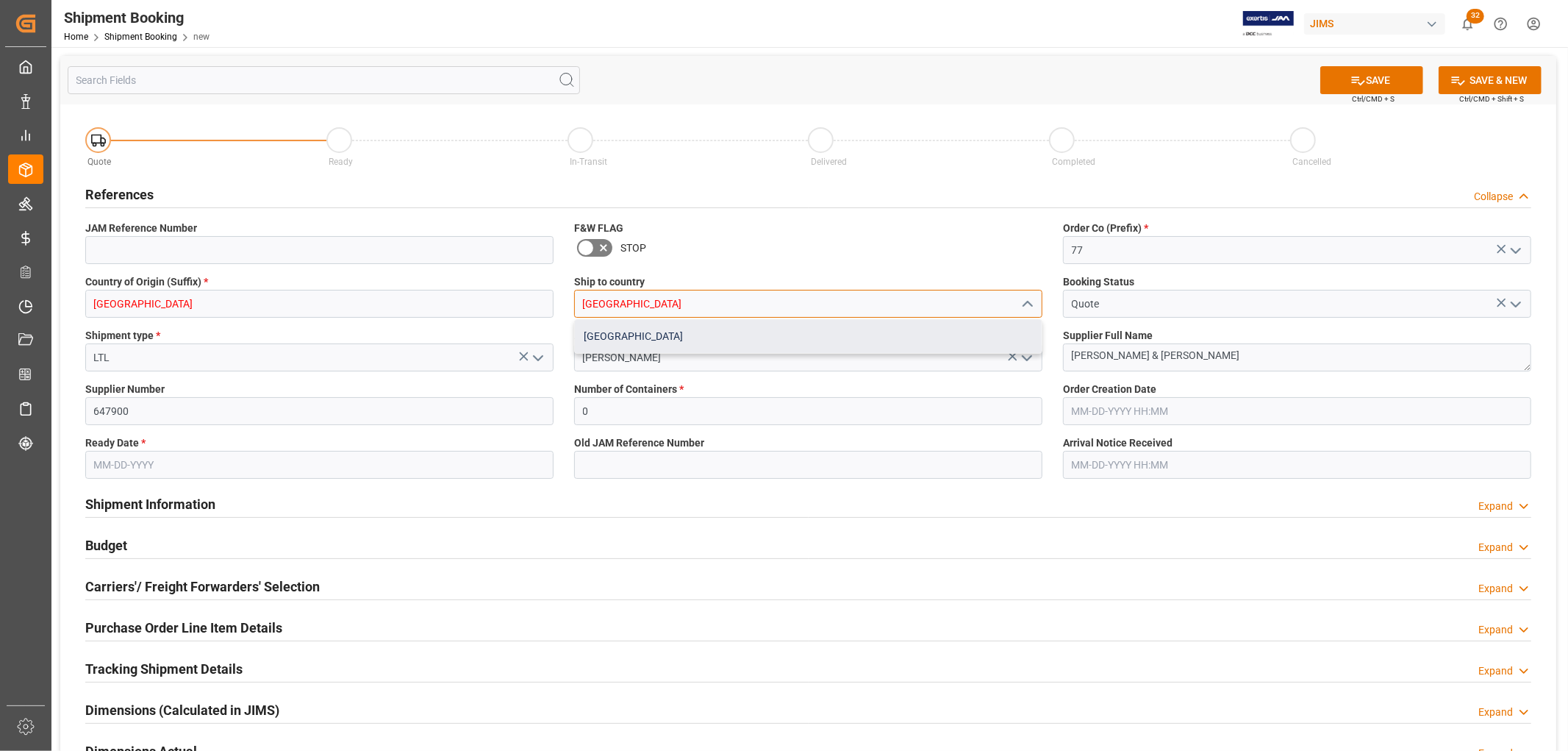
click at [599, 337] on div "[GEOGRAPHIC_DATA]" at bounding box center [808, 337] width 467 height 33
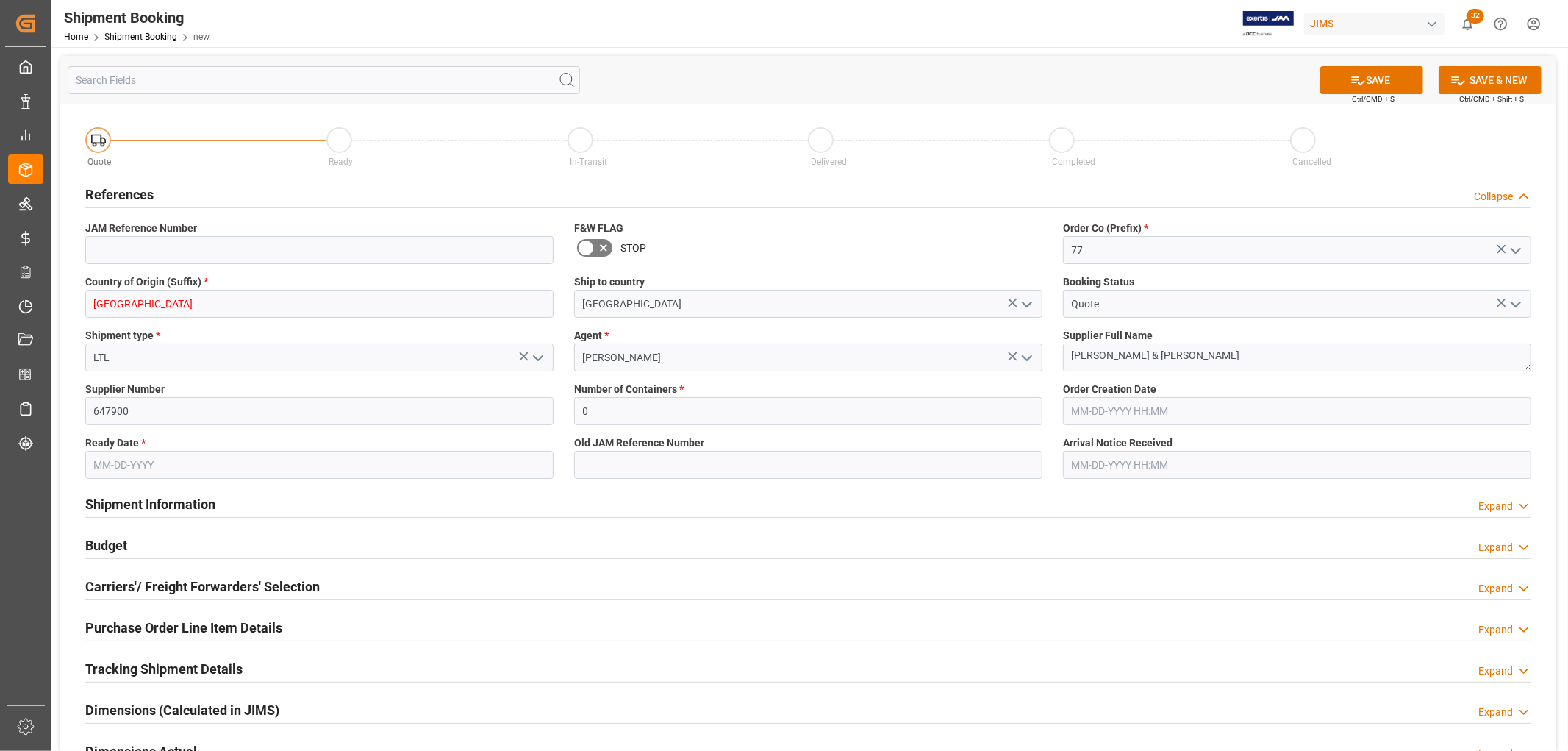
click at [601, 376] on div "Number of Containers * 0" at bounding box center [808, 403] width 489 height 53
click at [1370, 83] on button "SAVE" at bounding box center [1372, 80] width 103 height 28
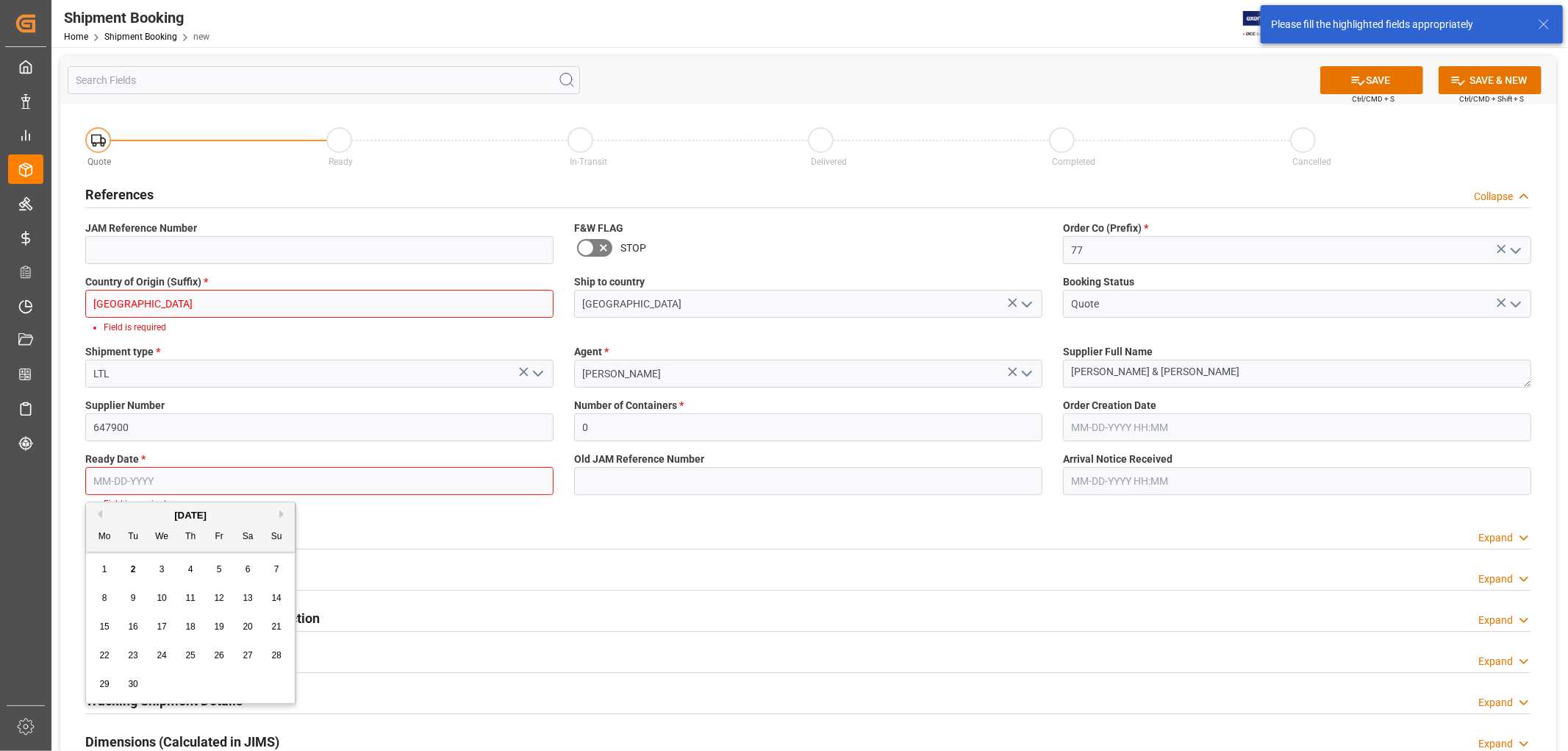
click at [215, 480] on input "text" at bounding box center [319, 480] width 468 height 28
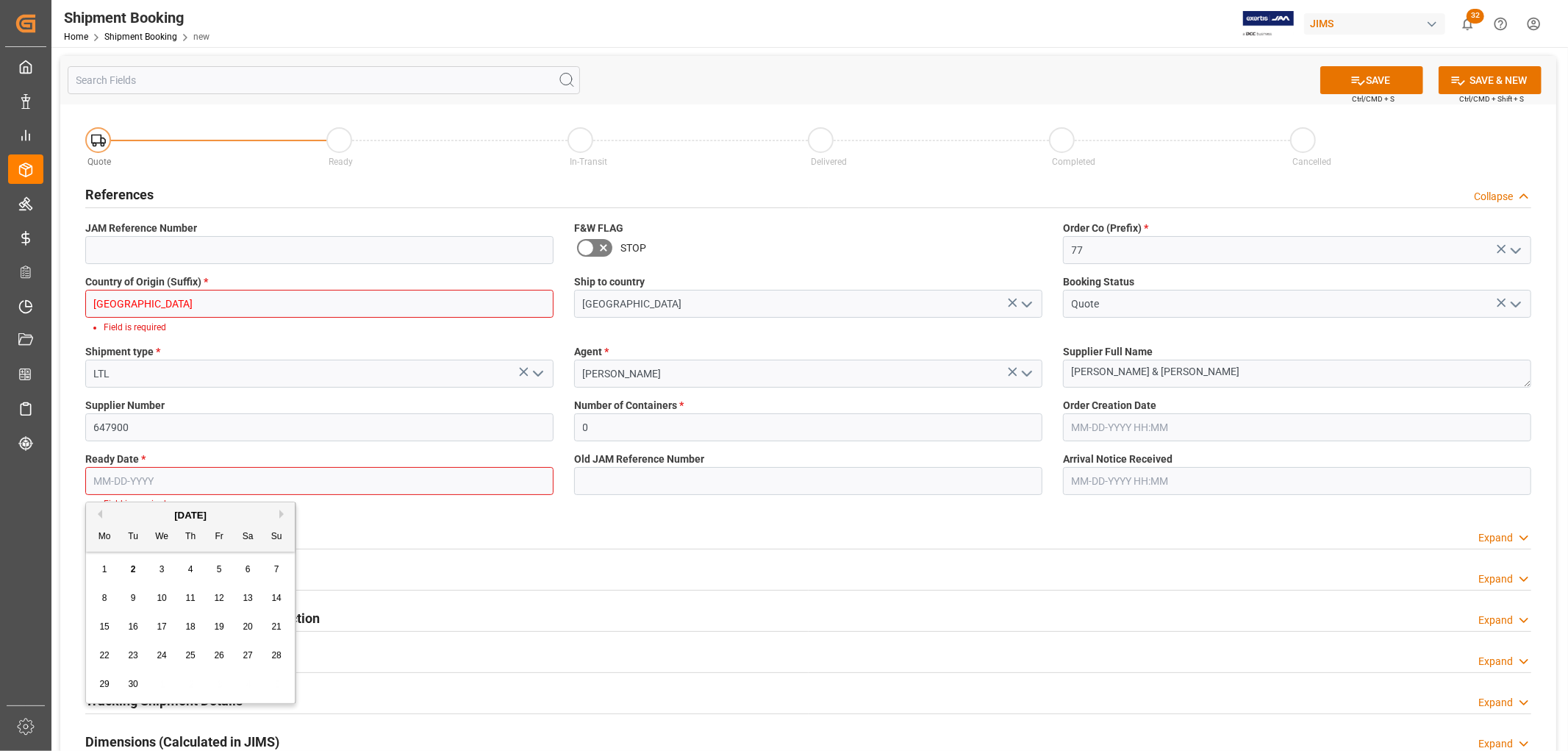
click at [99, 513] on button "Previous Month" at bounding box center [98, 514] width 9 height 9
click at [184, 685] on div "28" at bounding box center [191, 685] width 18 height 18
type input "08-28-2025"
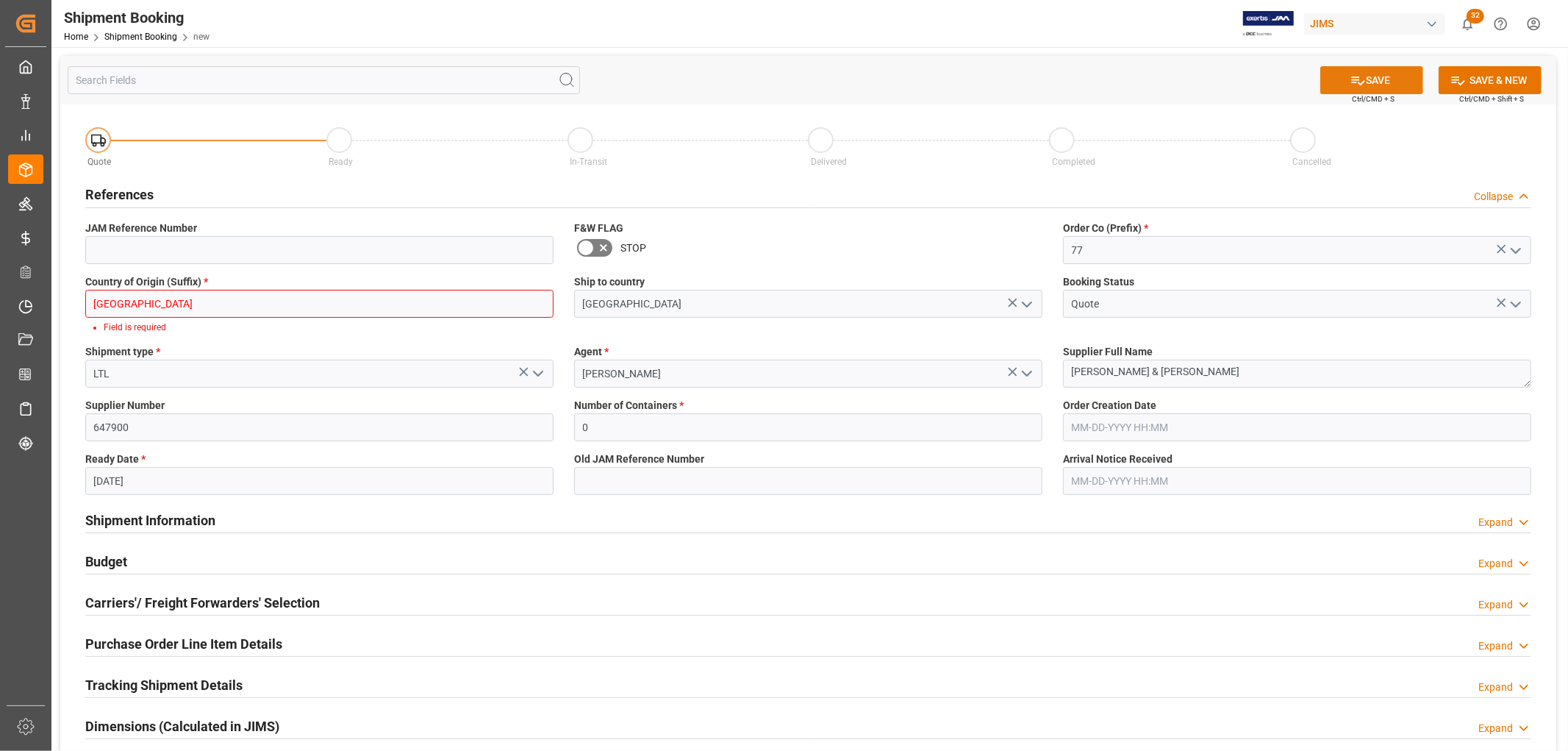
click at [1385, 79] on button "SAVE" at bounding box center [1372, 80] width 103 height 28
click at [207, 303] on input "[GEOGRAPHIC_DATA]" at bounding box center [319, 303] width 468 height 28
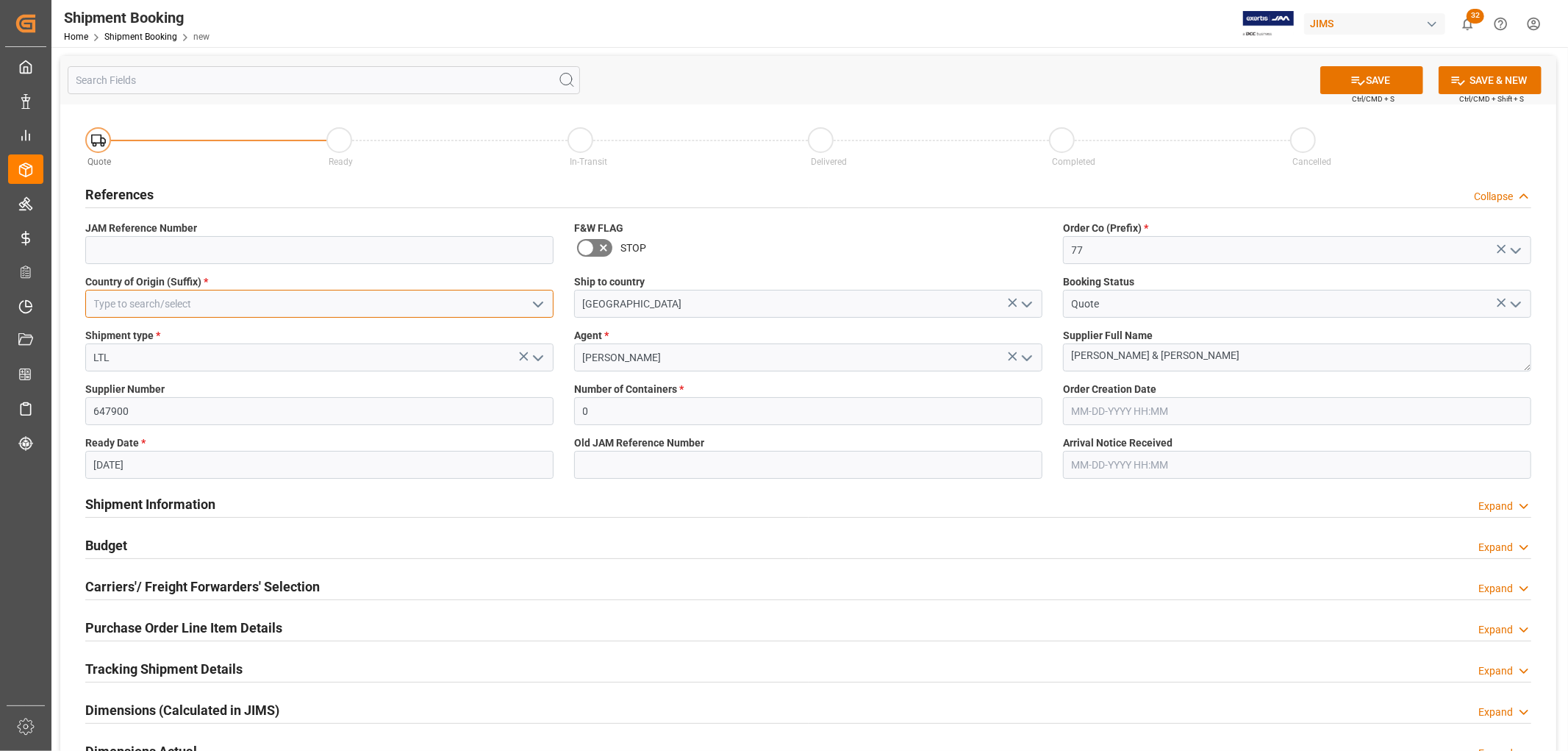
click at [240, 301] on input at bounding box center [319, 303] width 468 height 28
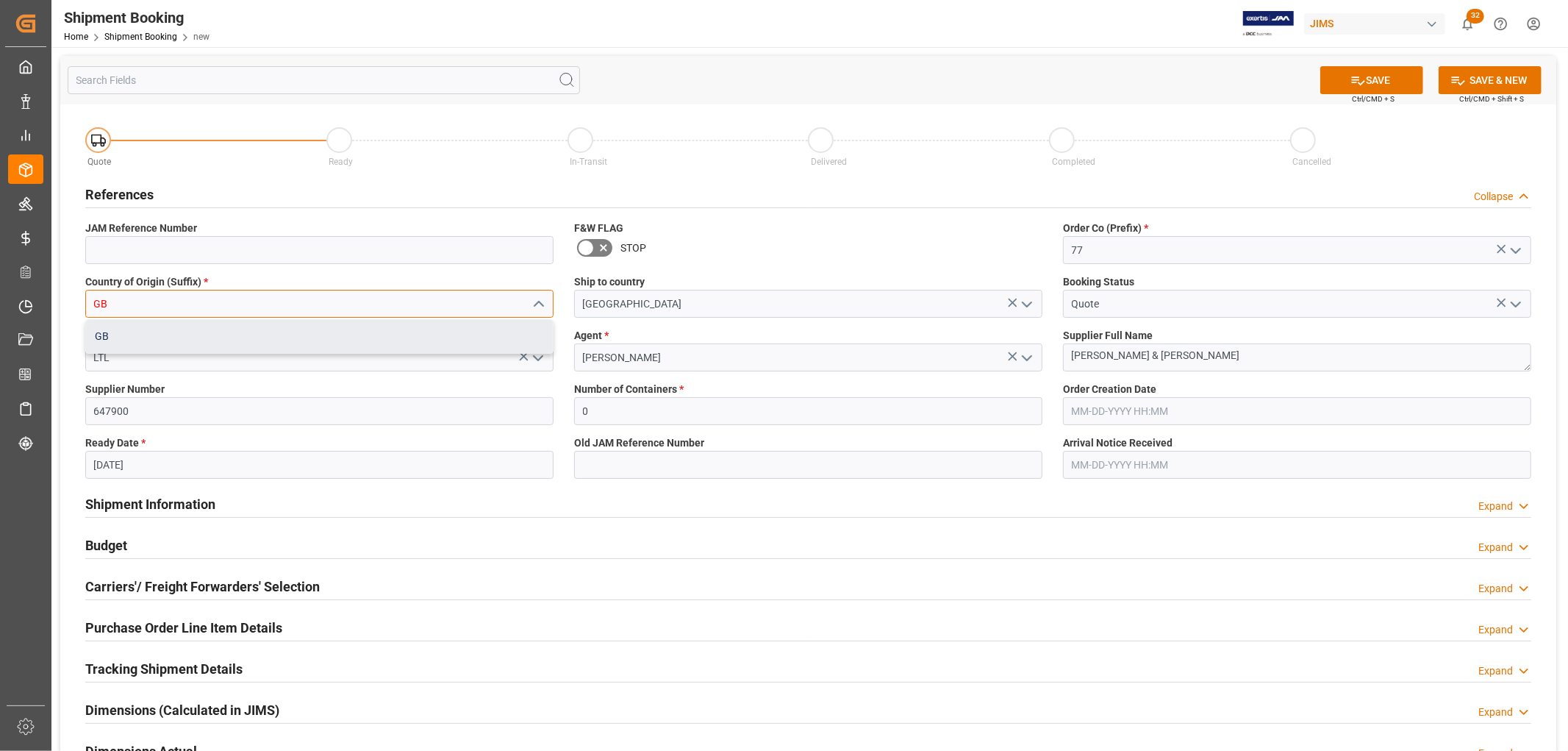
click at [177, 337] on div "GB" at bounding box center [319, 337] width 467 height 33
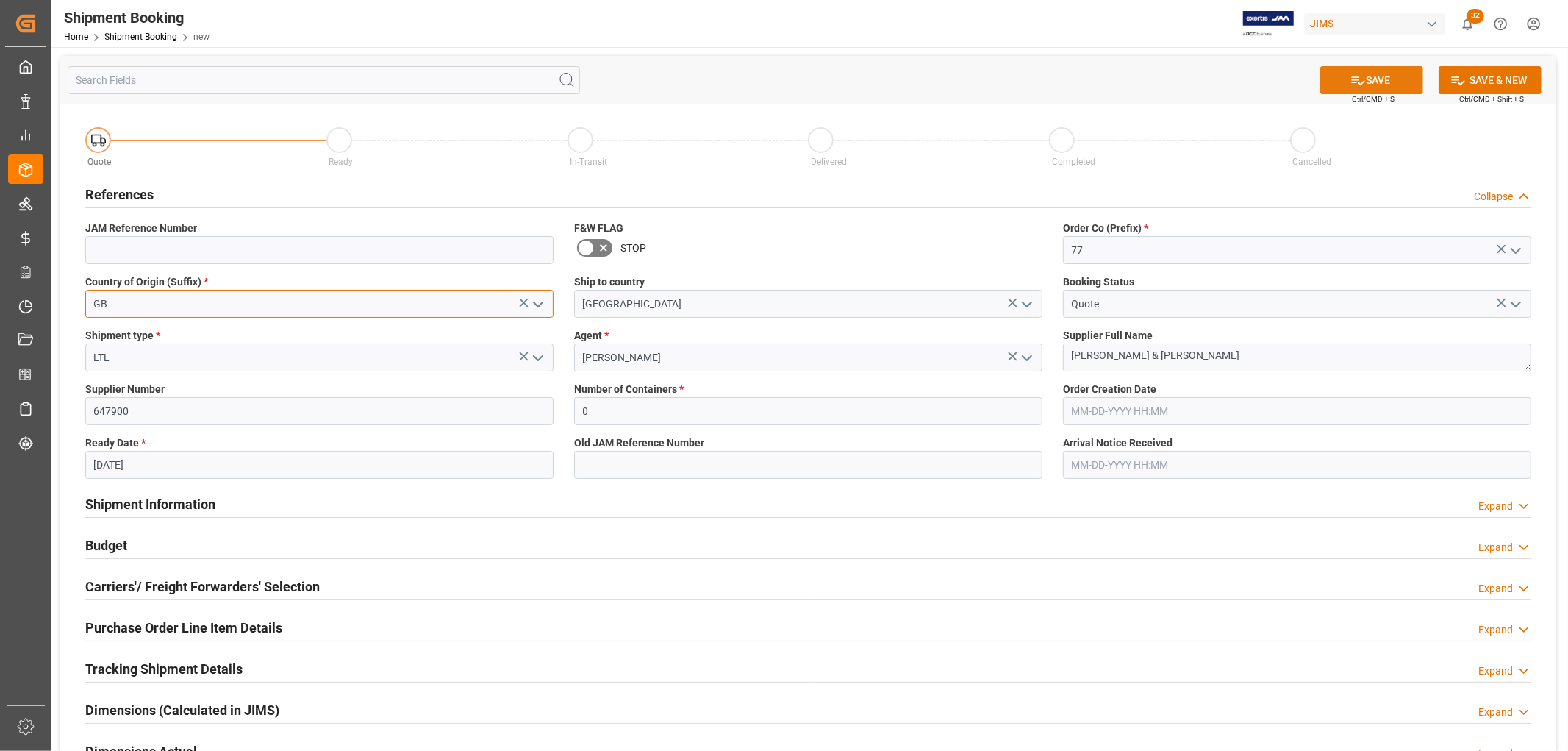
type input "GB"
click at [1385, 77] on button "SAVE" at bounding box center [1372, 80] width 103 height 28
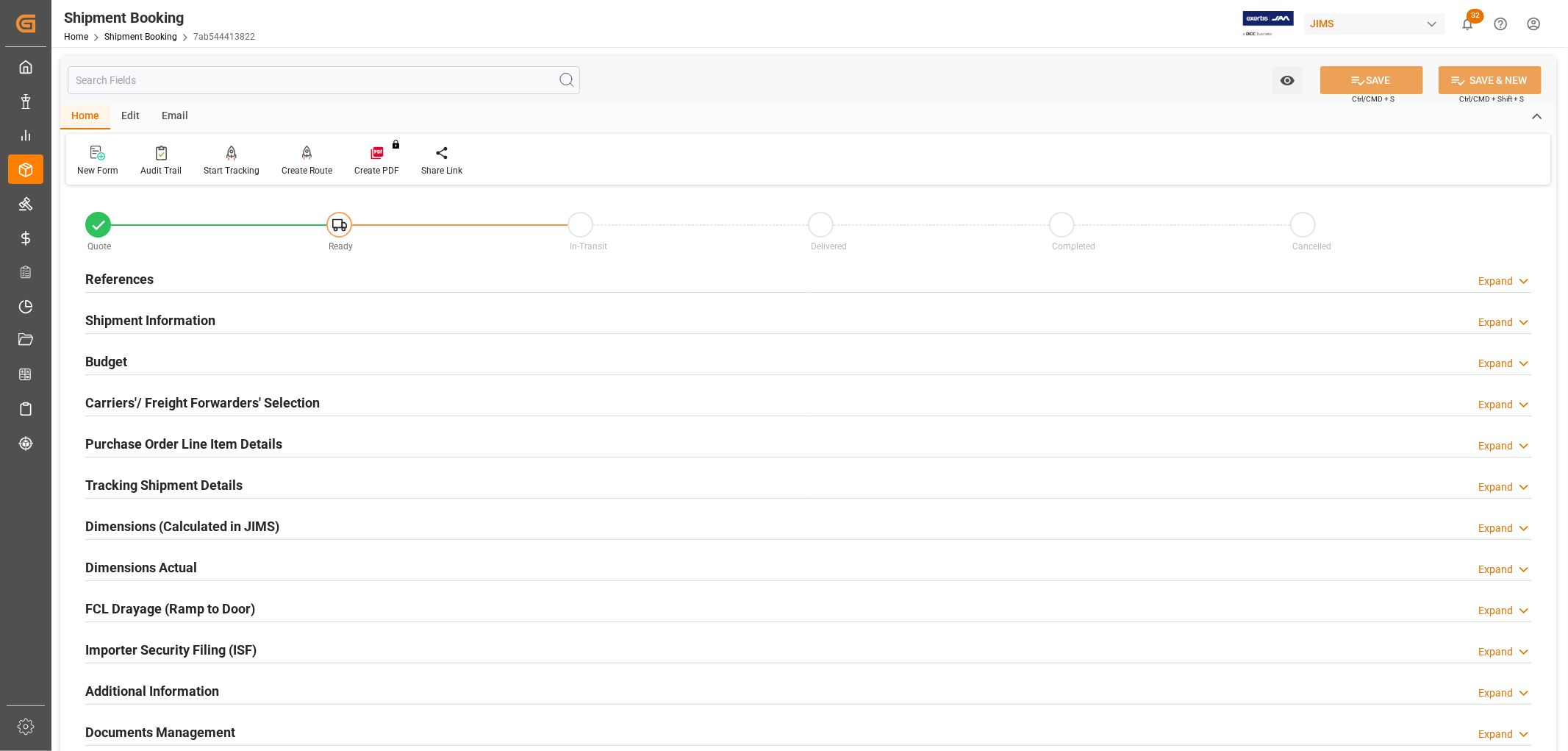
click at [128, 274] on h2 "References" at bounding box center [119, 280] width 69 height 20
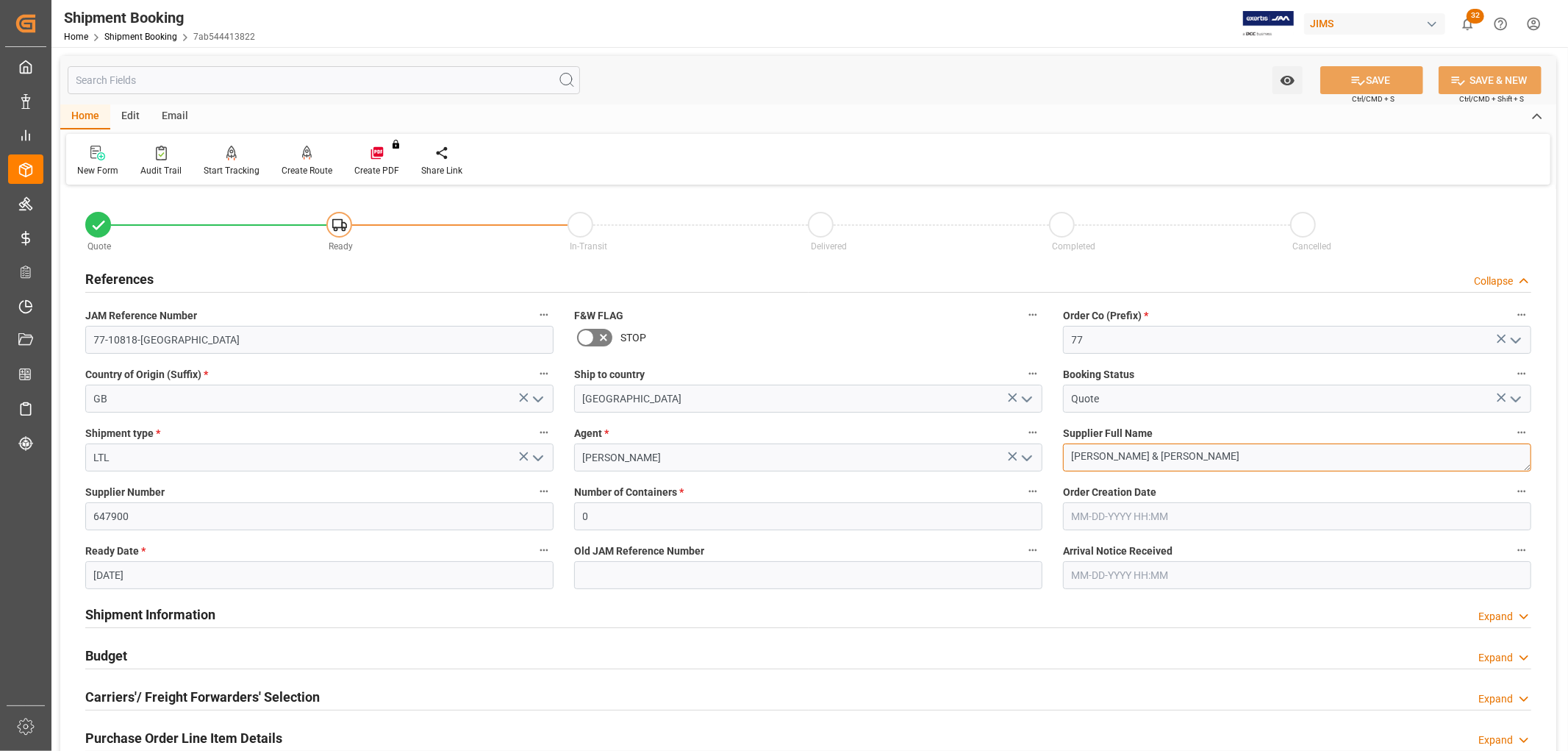
drag, startPoint x: 1159, startPoint y: 453, endPoint x: 1070, endPoint y: 450, distance: 89.1
click at [1070, 450] on textarea "[PERSON_NAME] & [PERSON_NAME]" at bounding box center [1298, 457] width 468 height 28
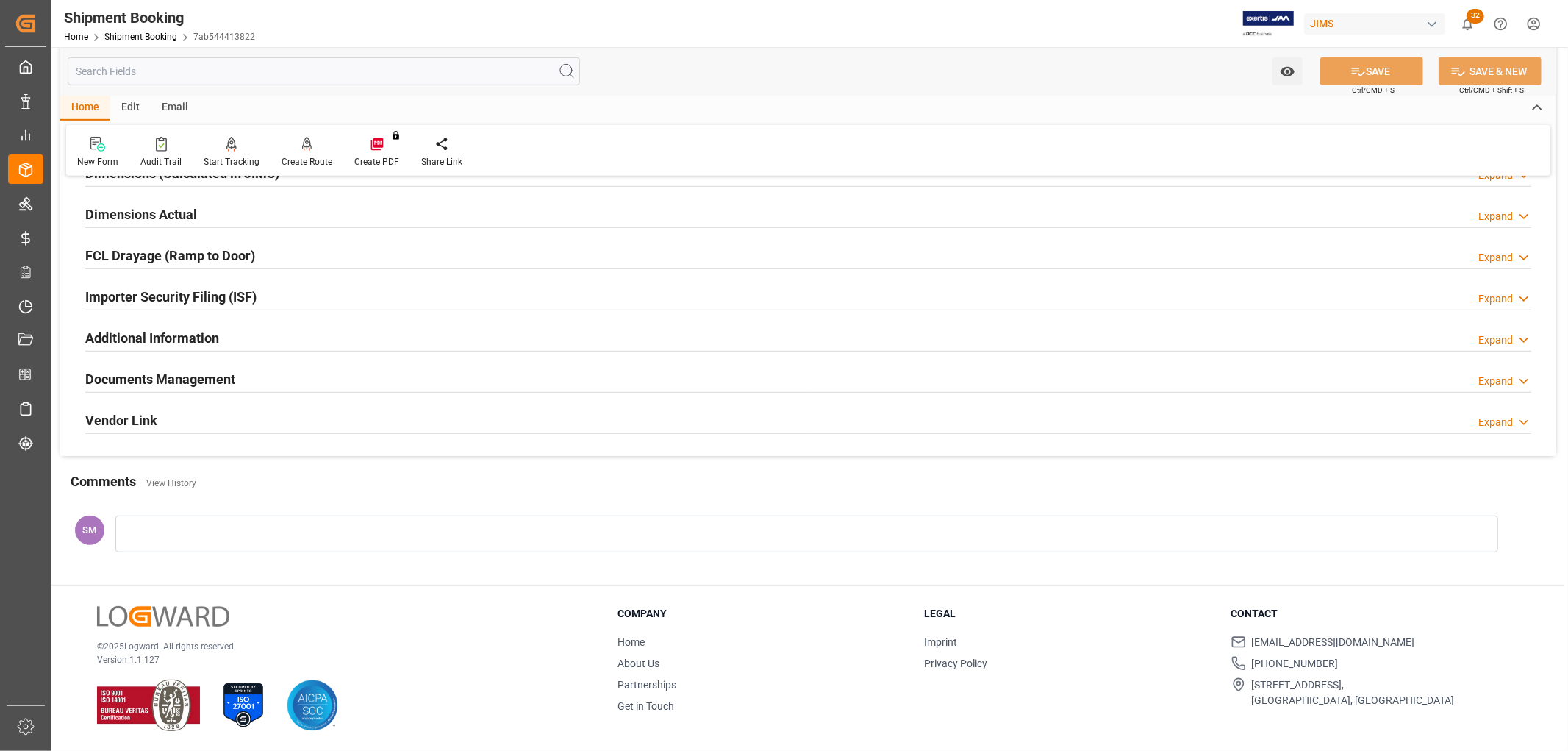
scroll to position [649, 0]
click at [174, 379] on h2 "Documents Management" at bounding box center [160, 378] width 150 height 20
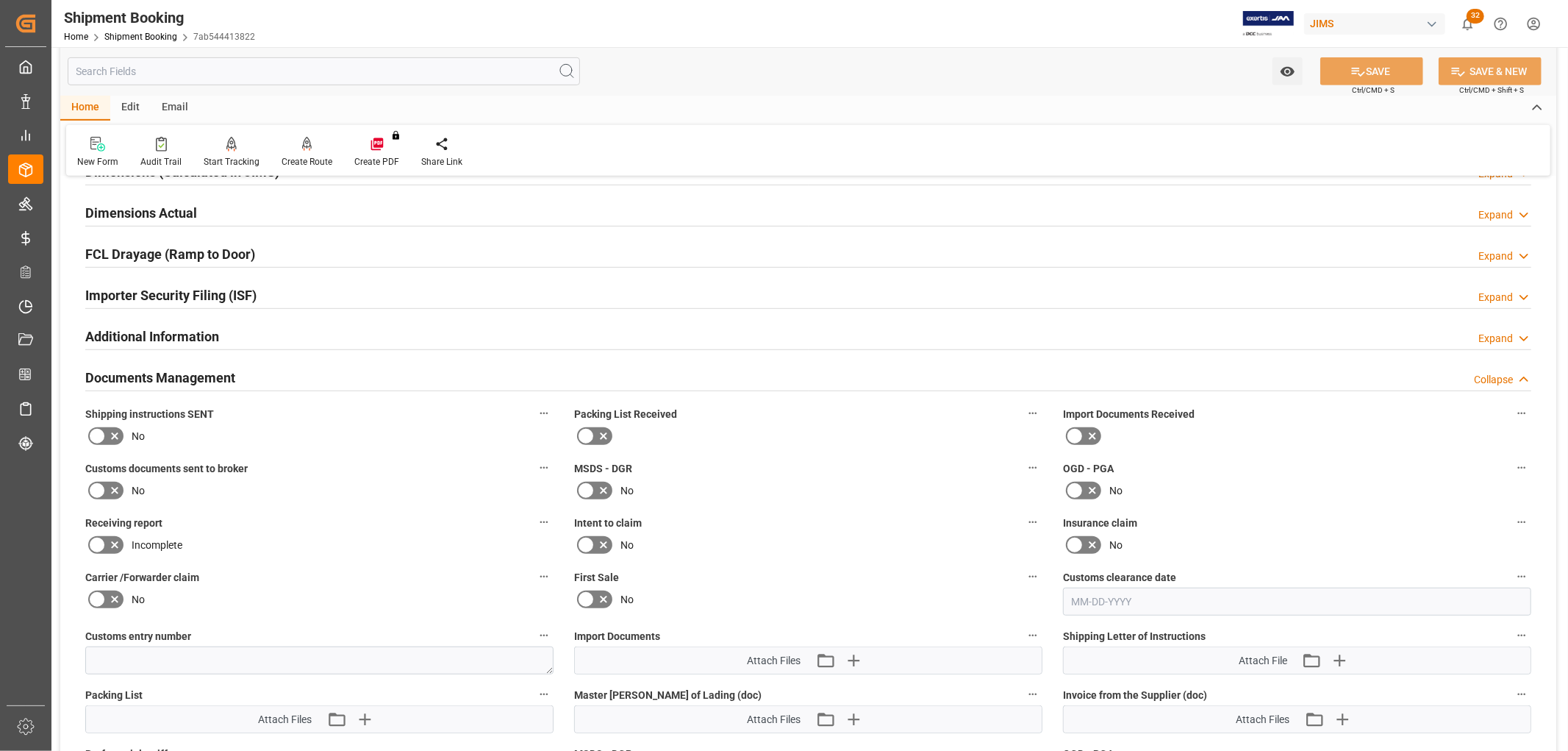
scroll to position [813, 0]
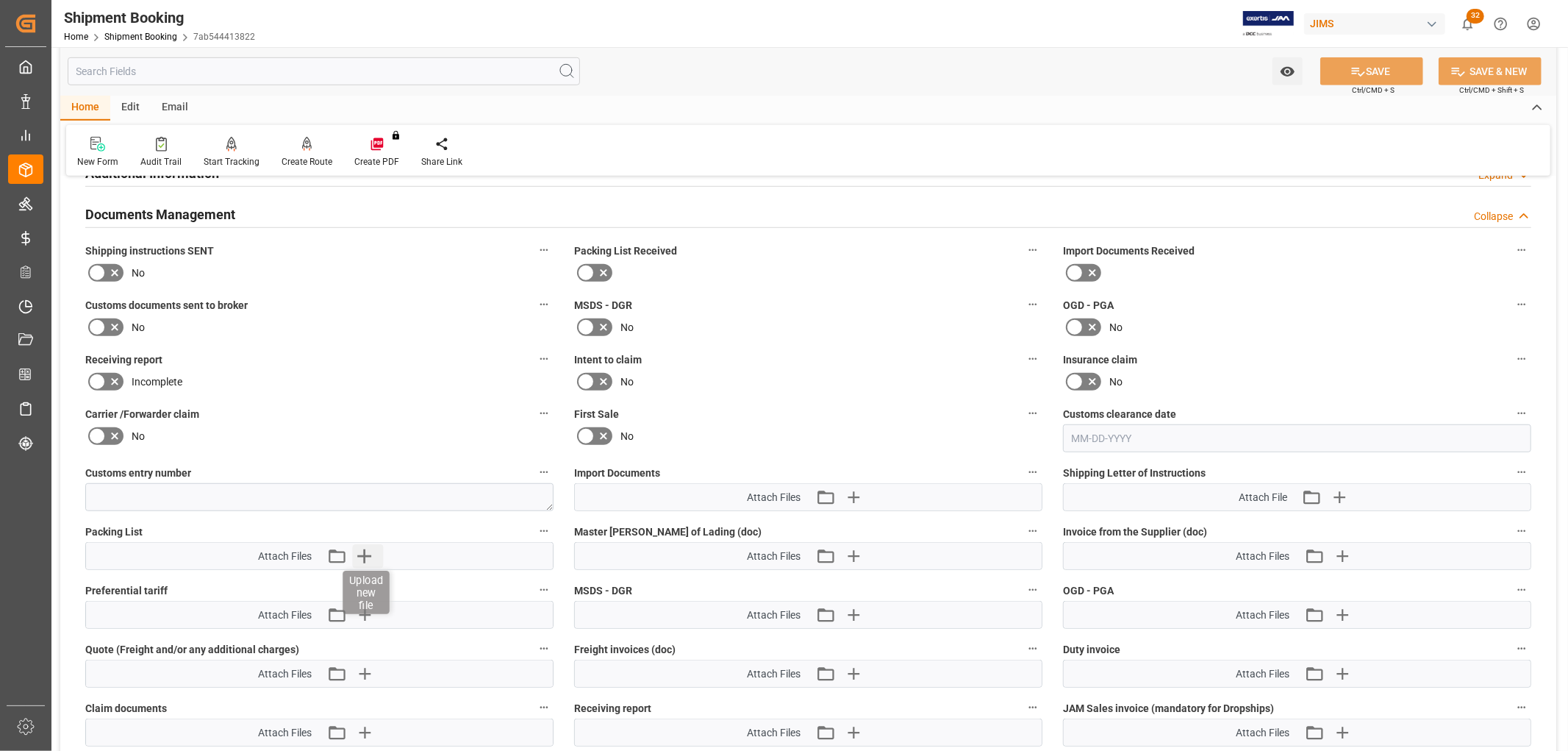
click at [363, 553] on icon "button" at bounding box center [364, 556] width 14 height 14
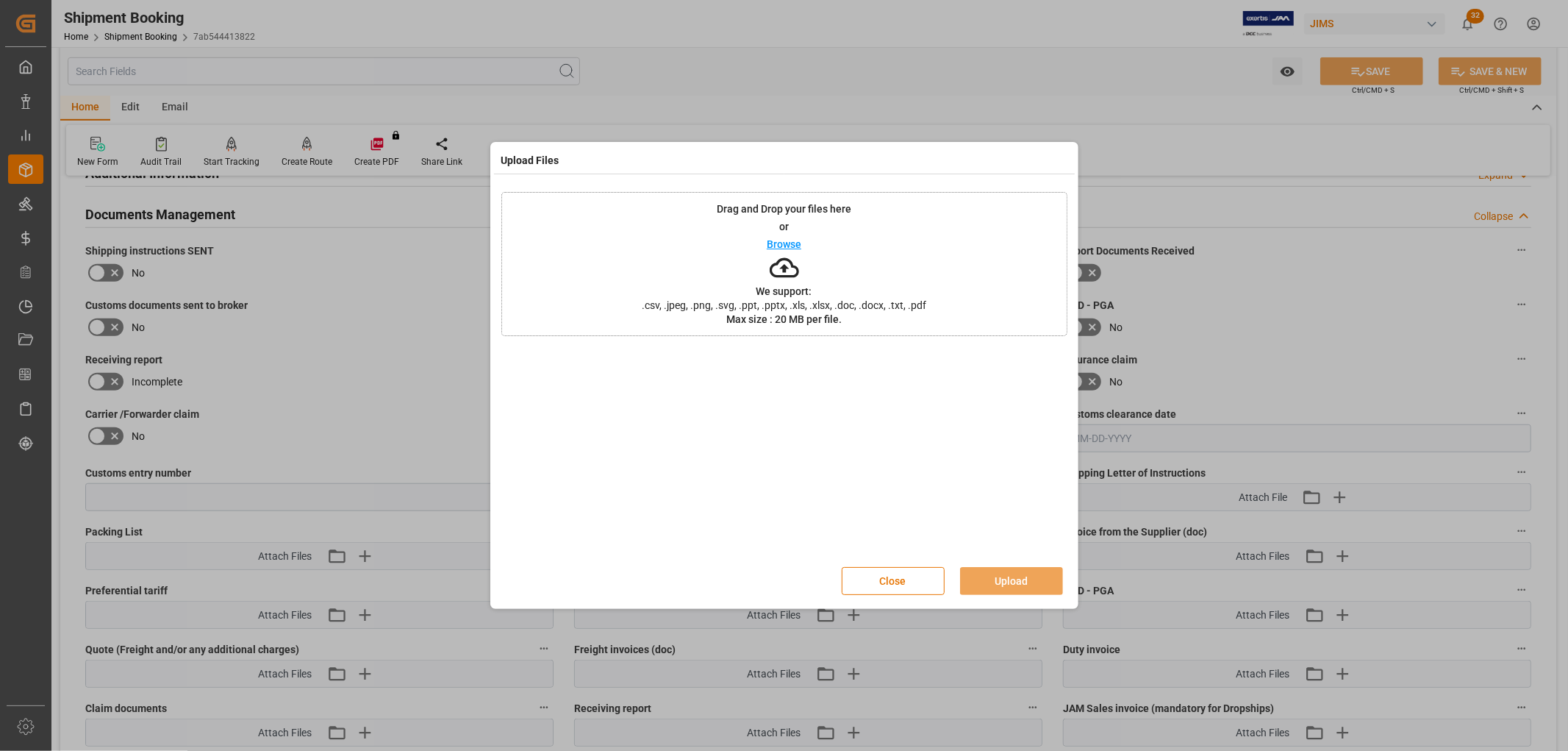
click at [795, 246] on p "Browse" at bounding box center [784, 243] width 34 height 10
click at [993, 577] on button "Upload" at bounding box center [1012, 581] width 103 height 28
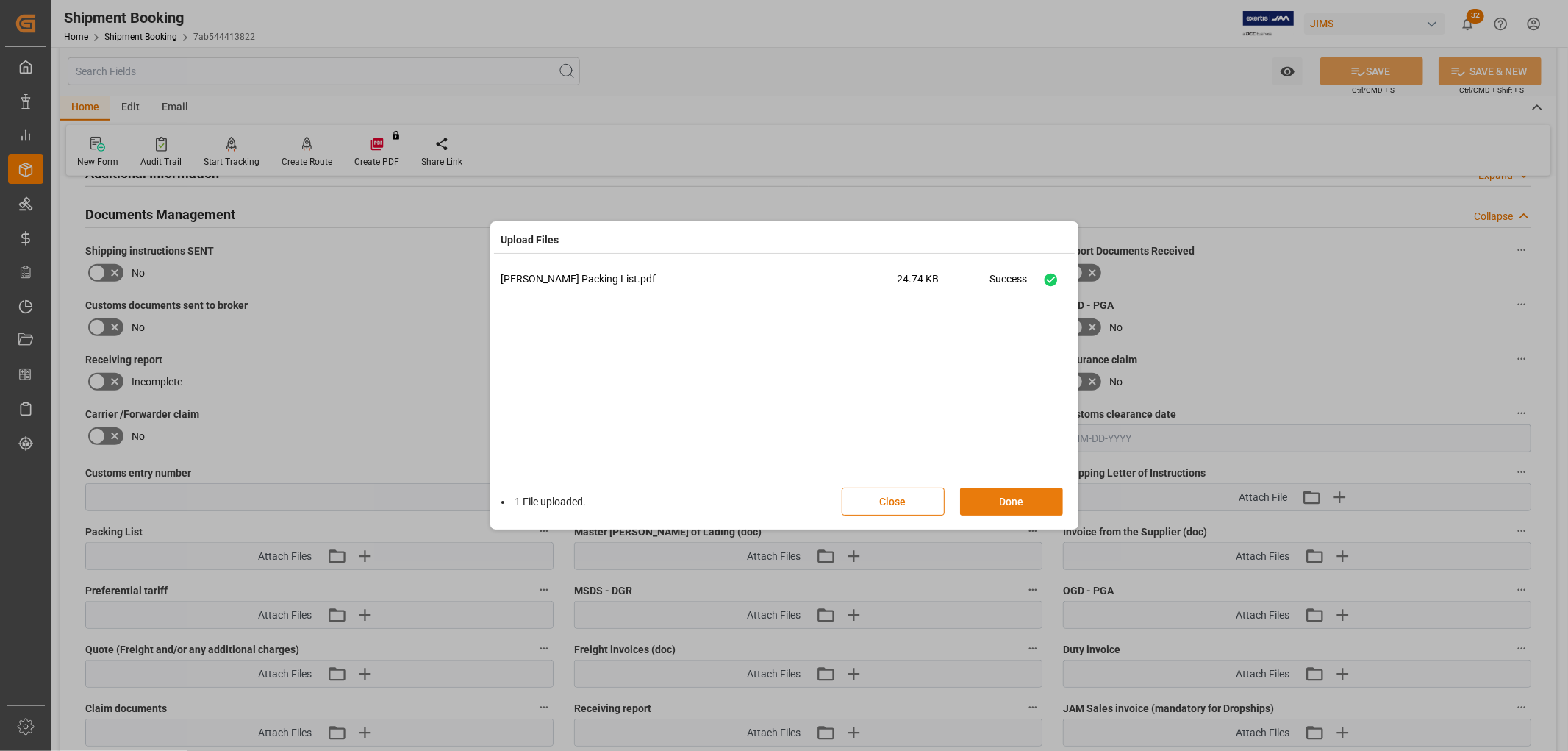
click at [1016, 494] on button "Done" at bounding box center [1012, 501] width 103 height 28
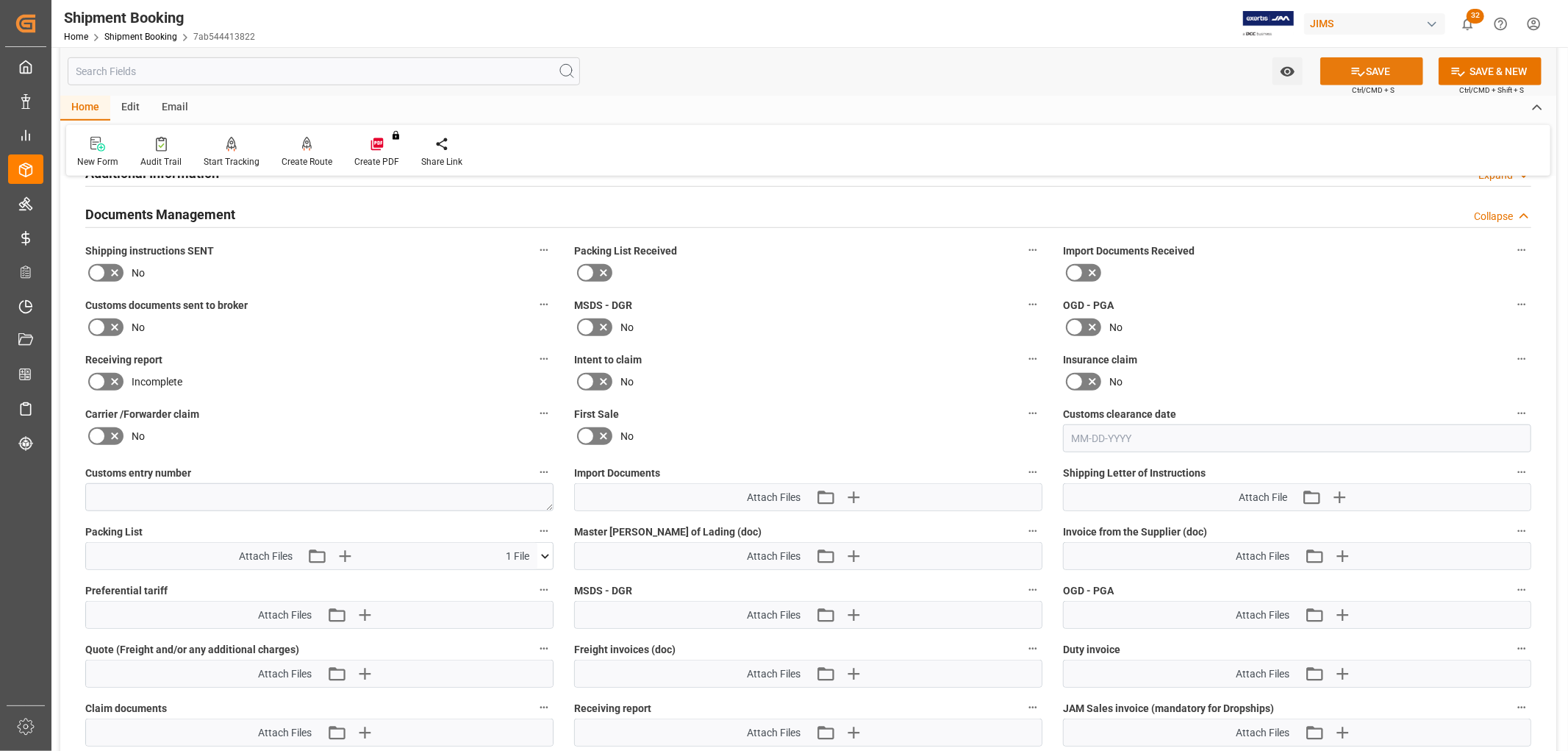
click at [1377, 77] on button "SAVE" at bounding box center [1372, 71] width 103 height 28
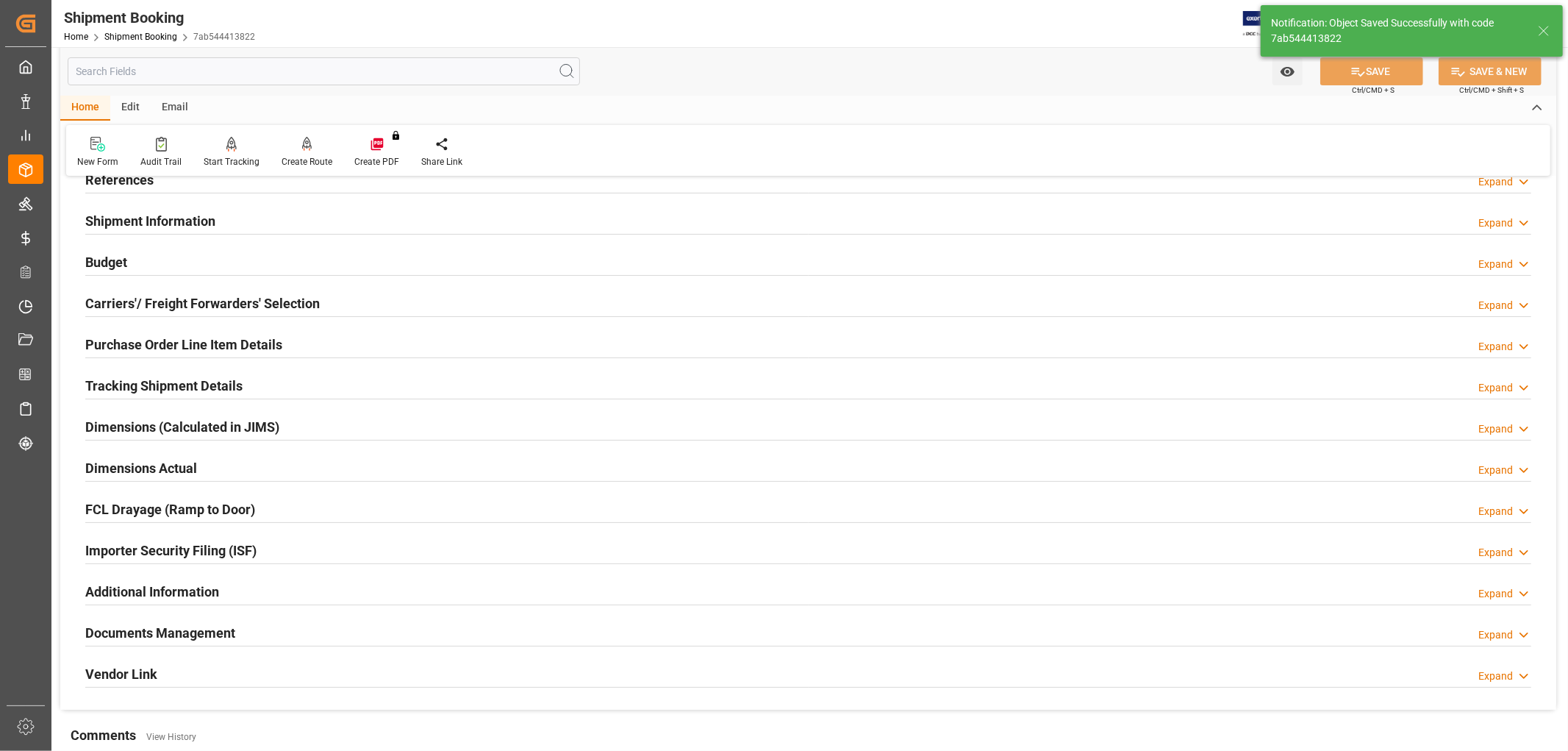
scroll to position [0, 0]
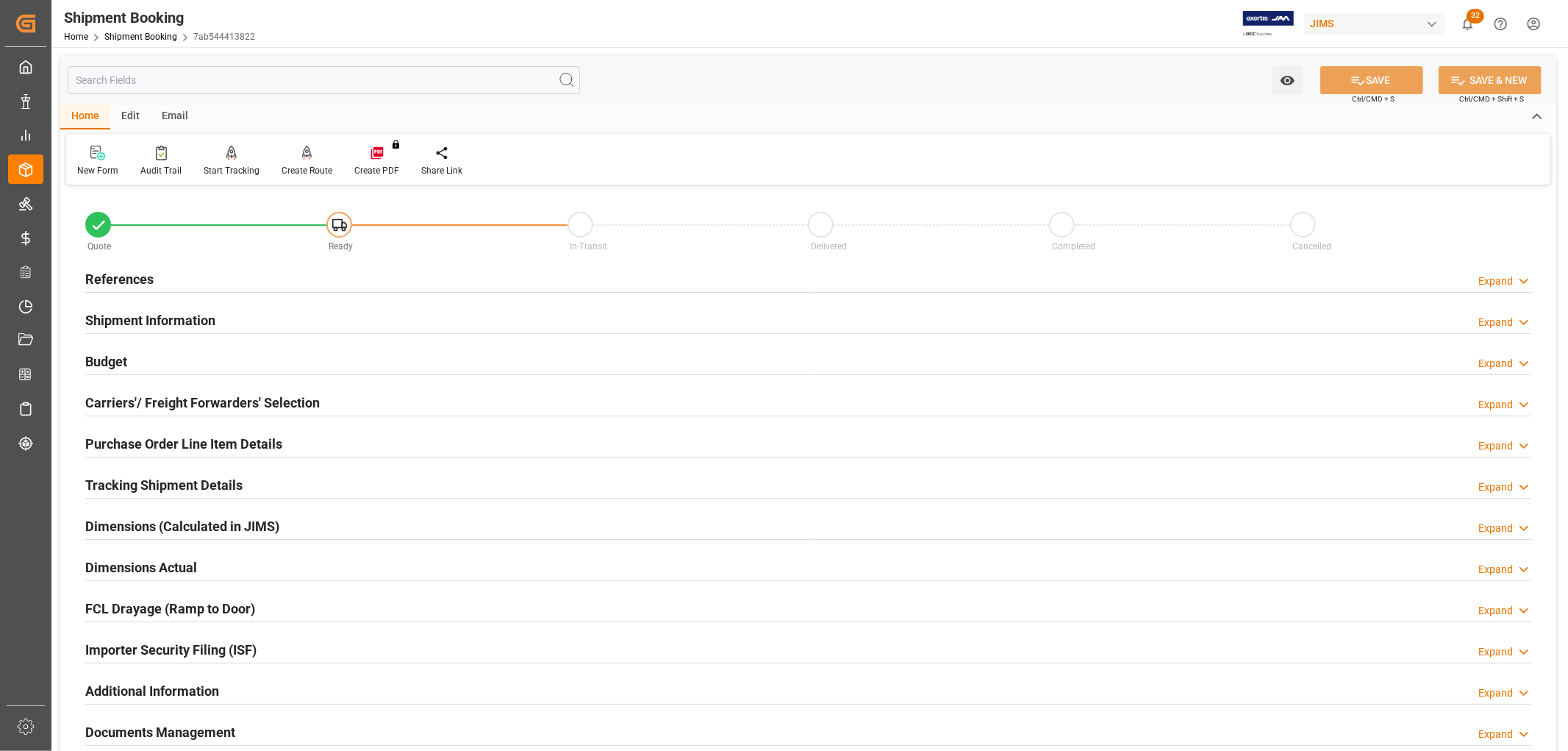
click at [107, 273] on h2 "References" at bounding box center [119, 280] width 69 height 20
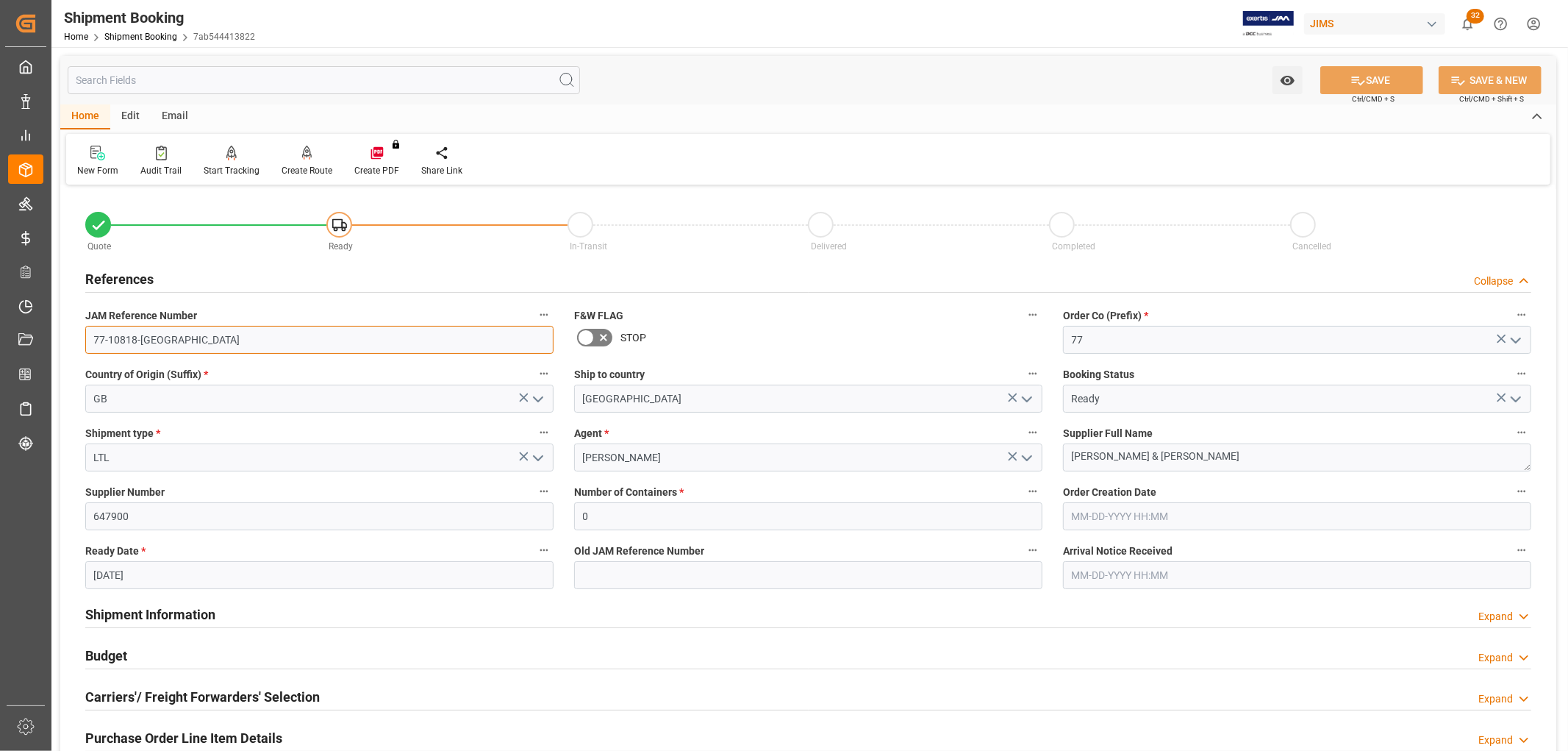
drag, startPoint x: 162, startPoint y: 339, endPoint x: 77, endPoint y: 337, distance: 85.0
click at [77, 337] on div "JAM Reference Number 77-10818-GB" at bounding box center [319, 329] width 489 height 59
click at [285, 348] on input "77-10818-GB" at bounding box center [319, 339] width 468 height 28
drag, startPoint x: 241, startPoint y: 344, endPoint x: 79, endPoint y: 340, distance: 162.0
click at [79, 340] on div "JAM Reference Number 77-10818-GB" at bounding box center [319, 329] width 489 height 59
